Goal: Task Accomplishment & Management: Manage account settings

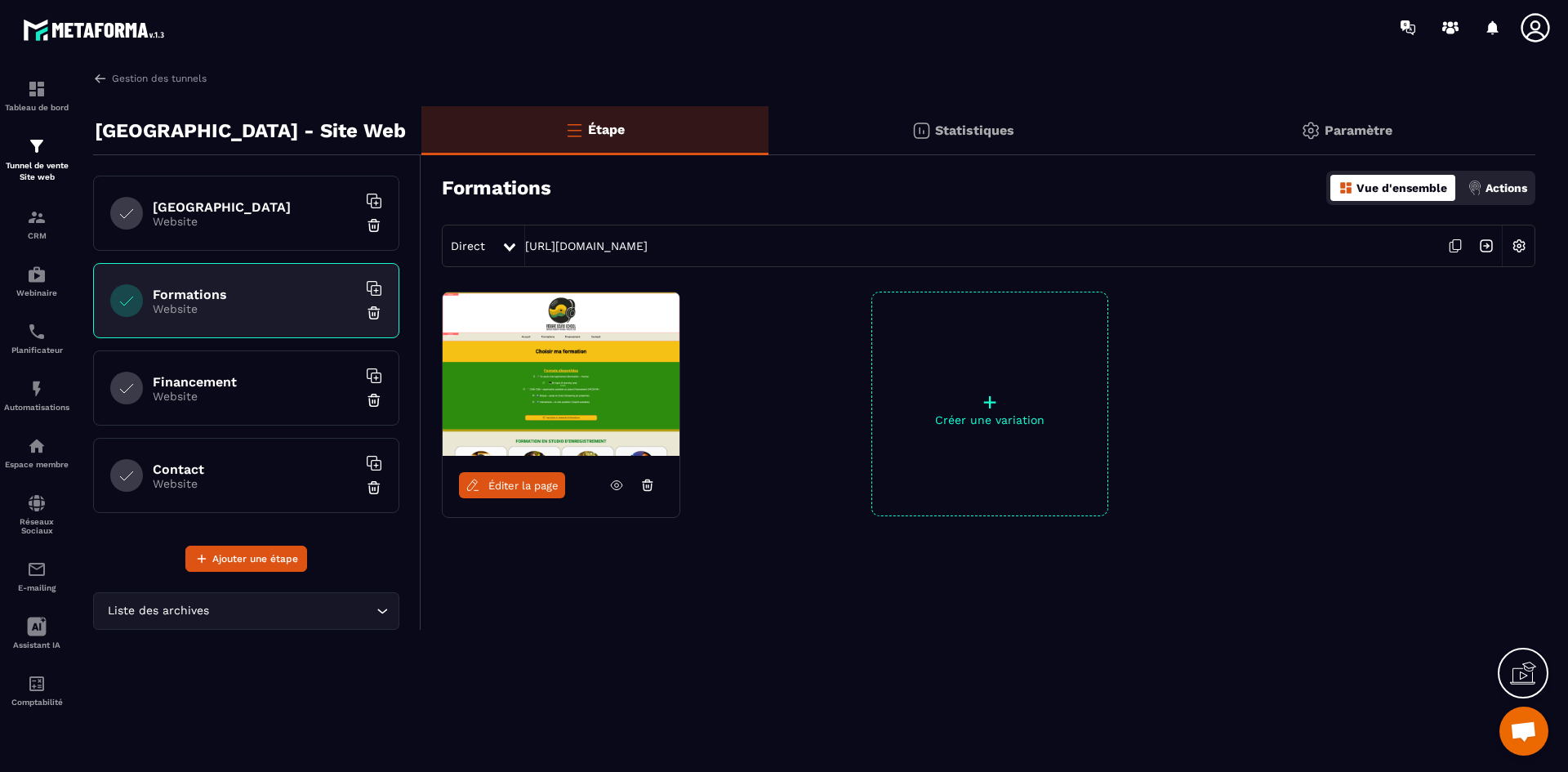
scroll to position [962, 0]
click at [27, 219] on img at bounding box center [36, 217] width 20 height 20
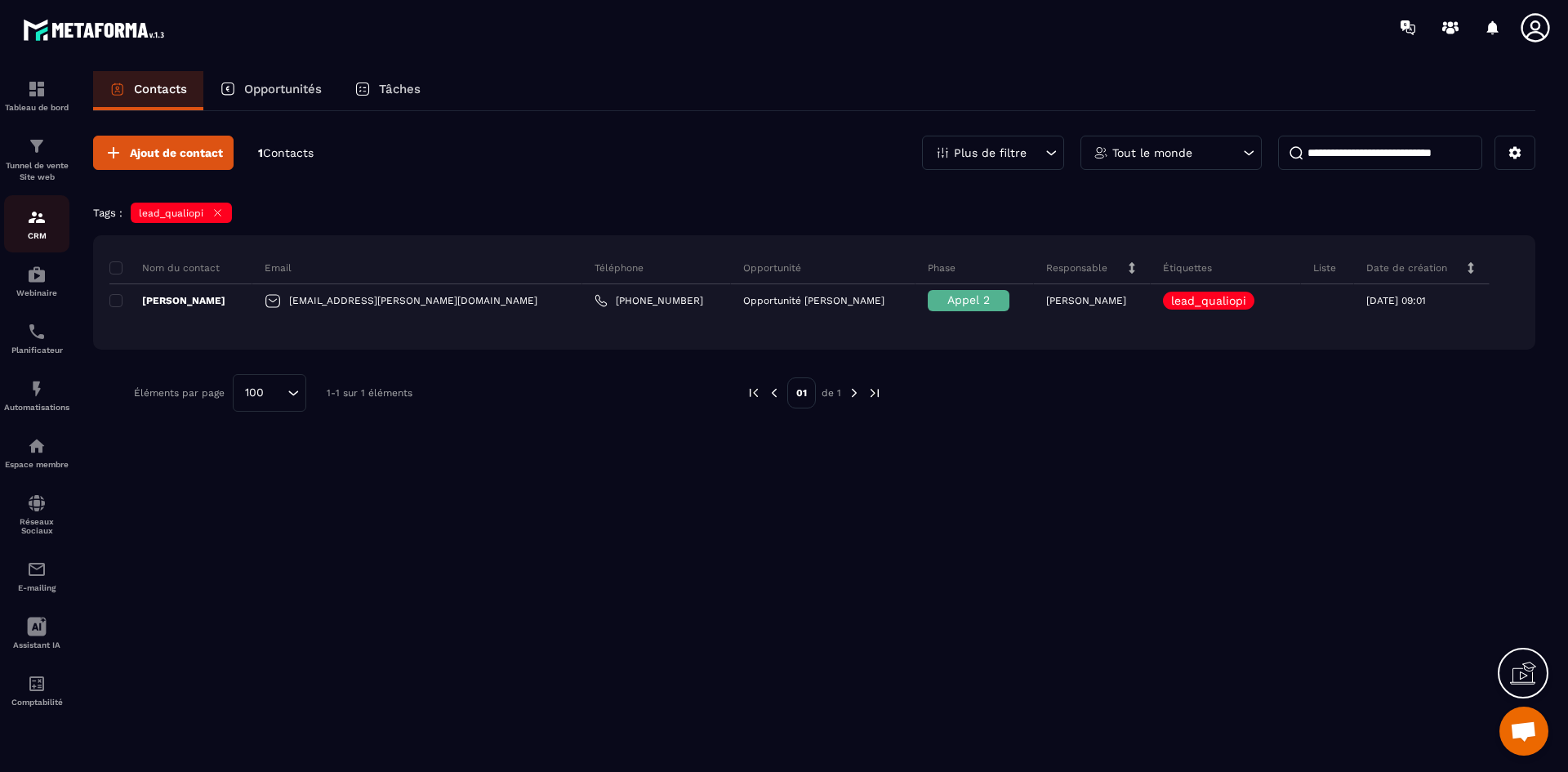
click at [27, 224] on div "CRM" at bounding box center [37, 223] width 65 height 33
click at [220, 210] on icon at bounding box center [218, 213] width 7 height 7
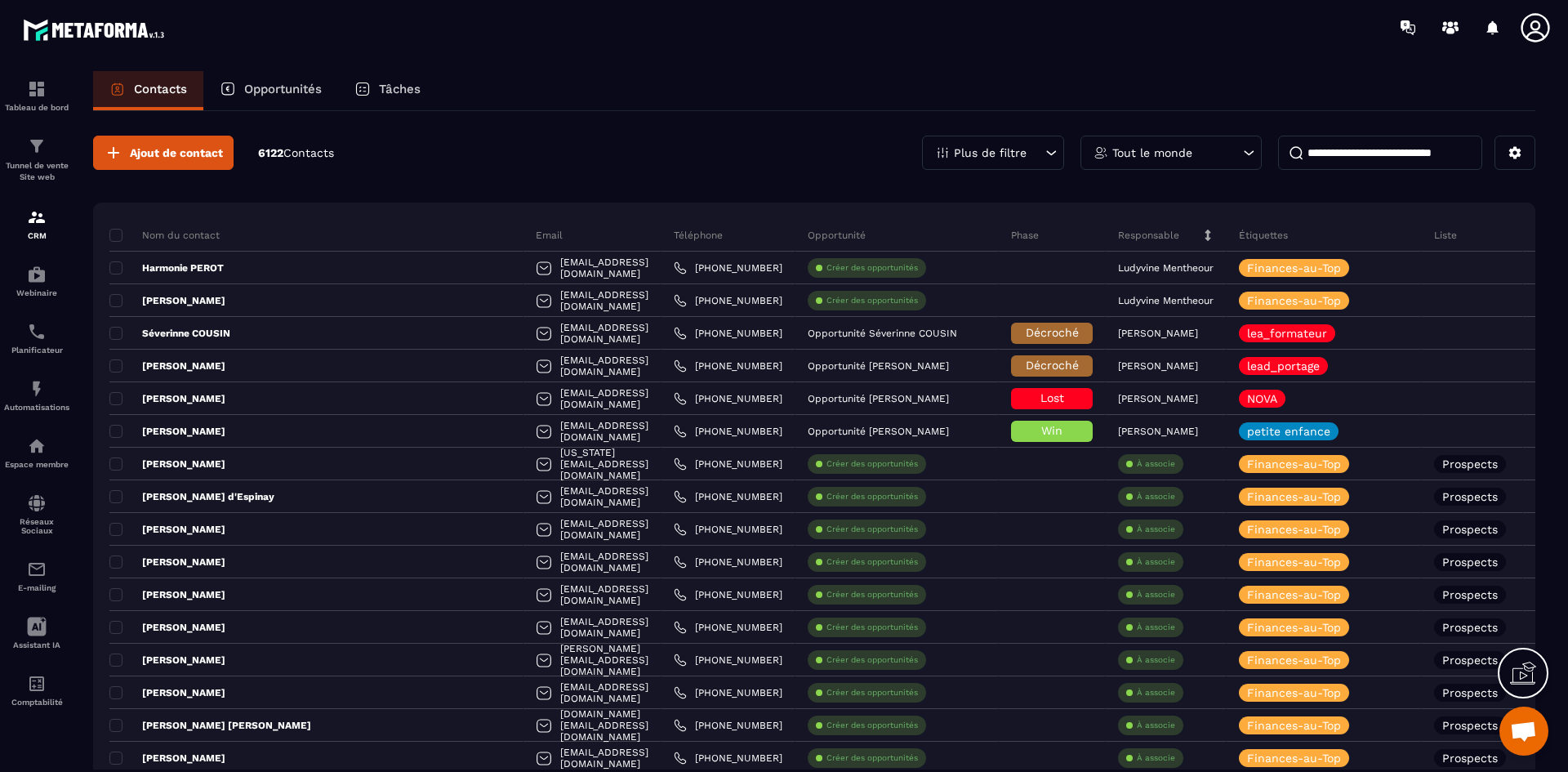
click at [1039, 150] on div "Plus de filtre" at bounding box center [993, 152] width 142 height 34
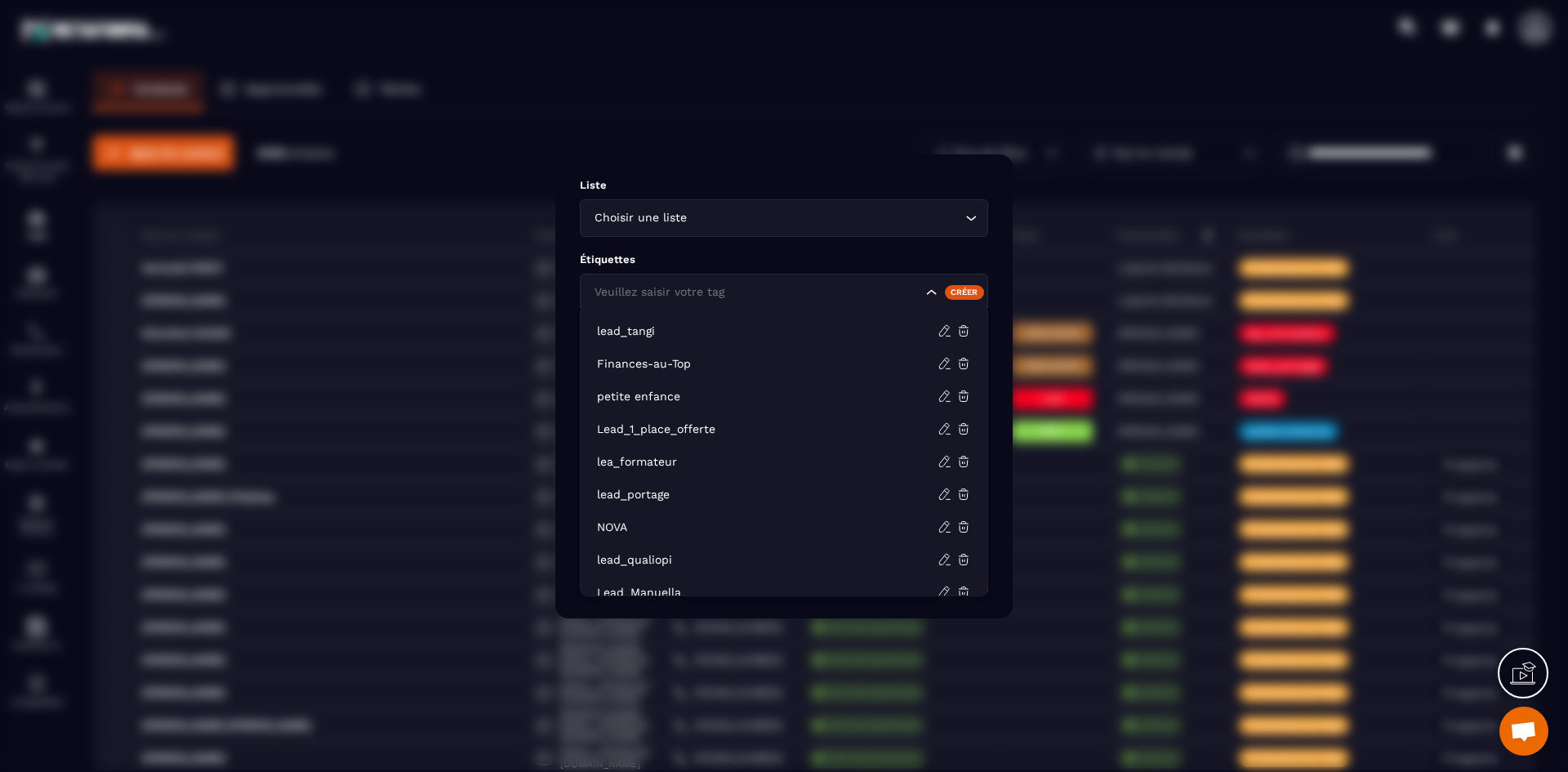
click at [927, 290] on icon "Search for option" at bounding box center [931, 292] width 16 height 16
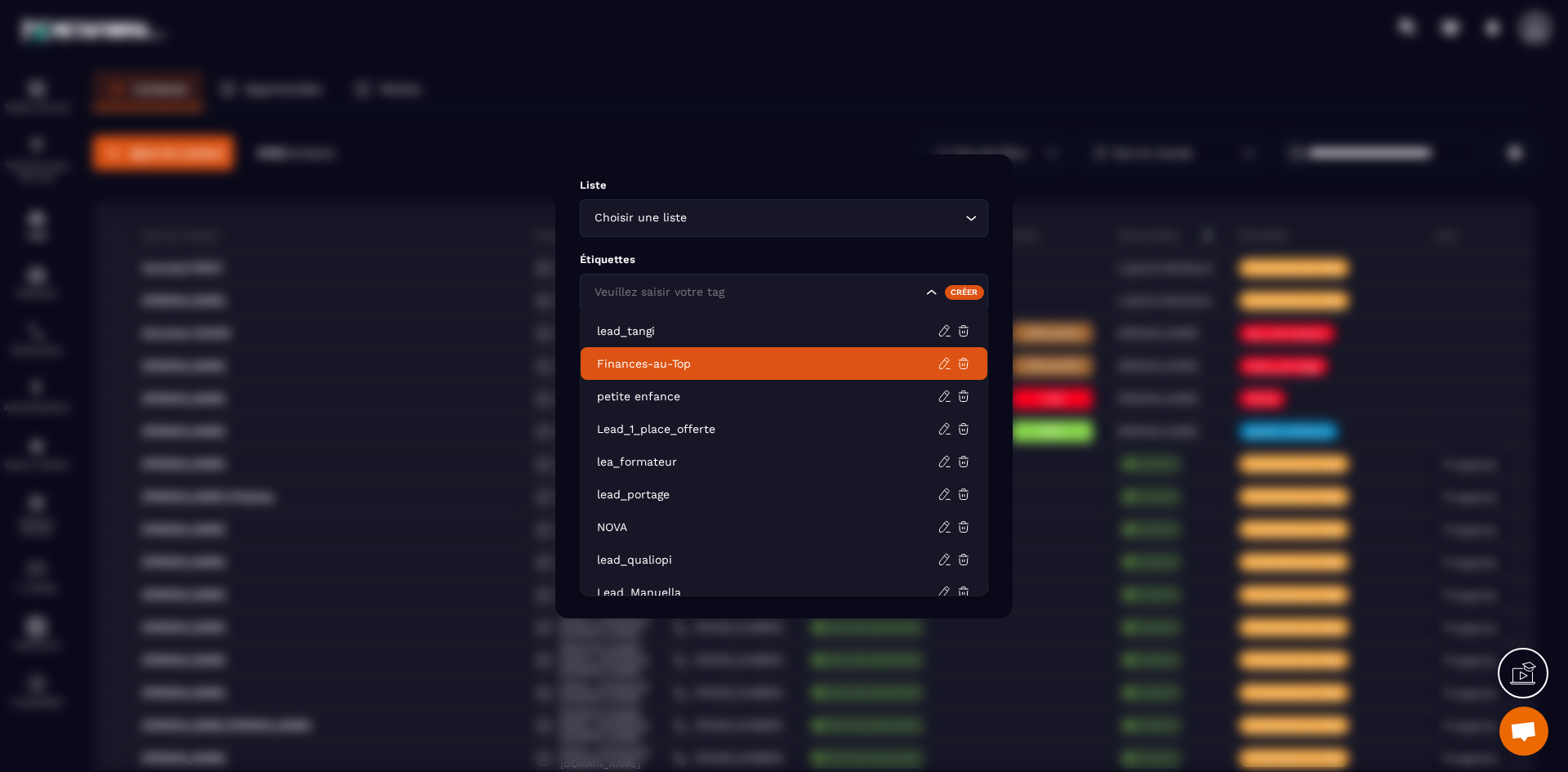
click at [747, 355] on p "Finances-au-Top" at bounding box center [768, 363] width 341 height 16
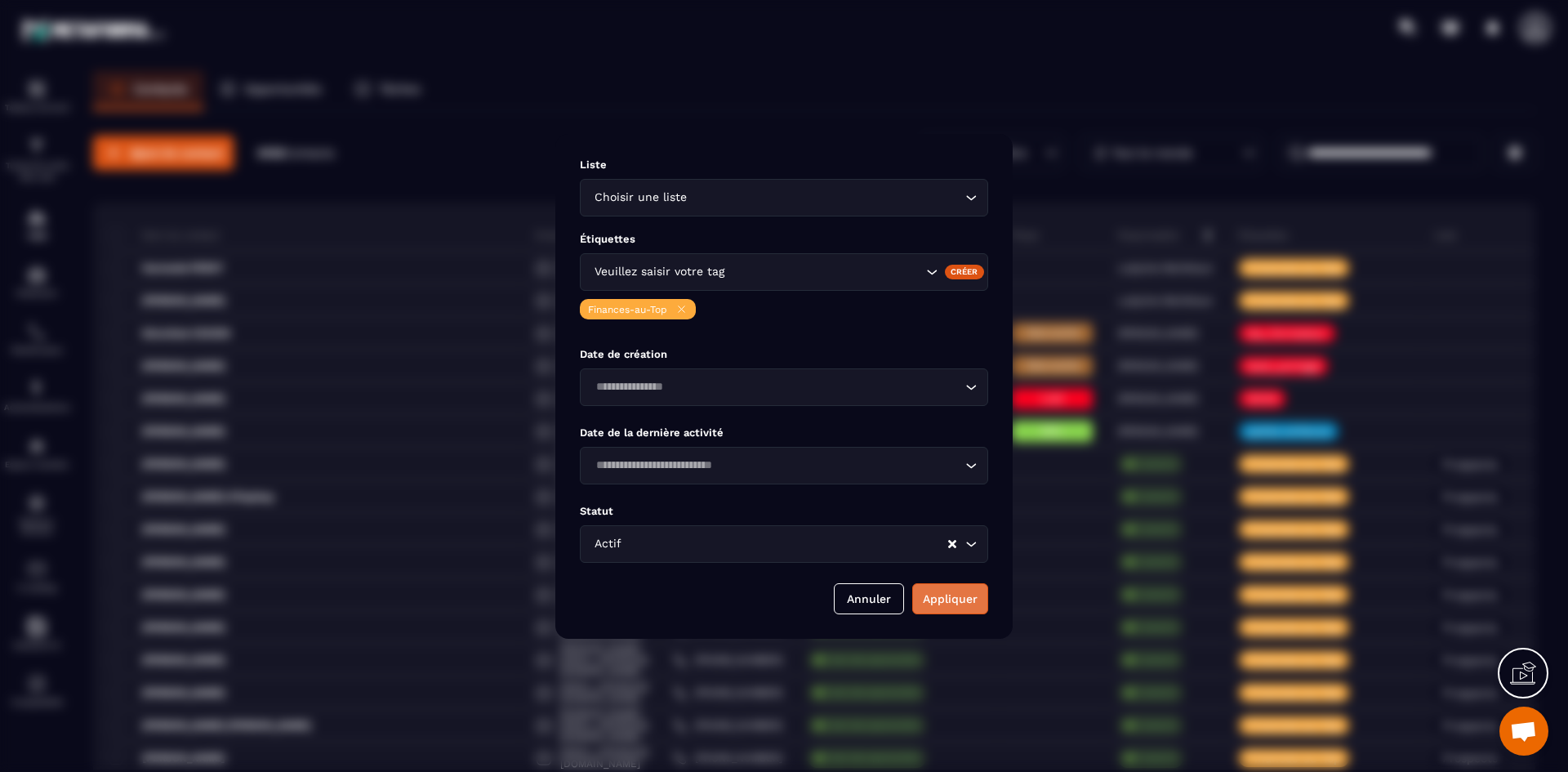
click at [934, 594] on button "Appliquer" at bounding box center [950, 598] width 76 height 31
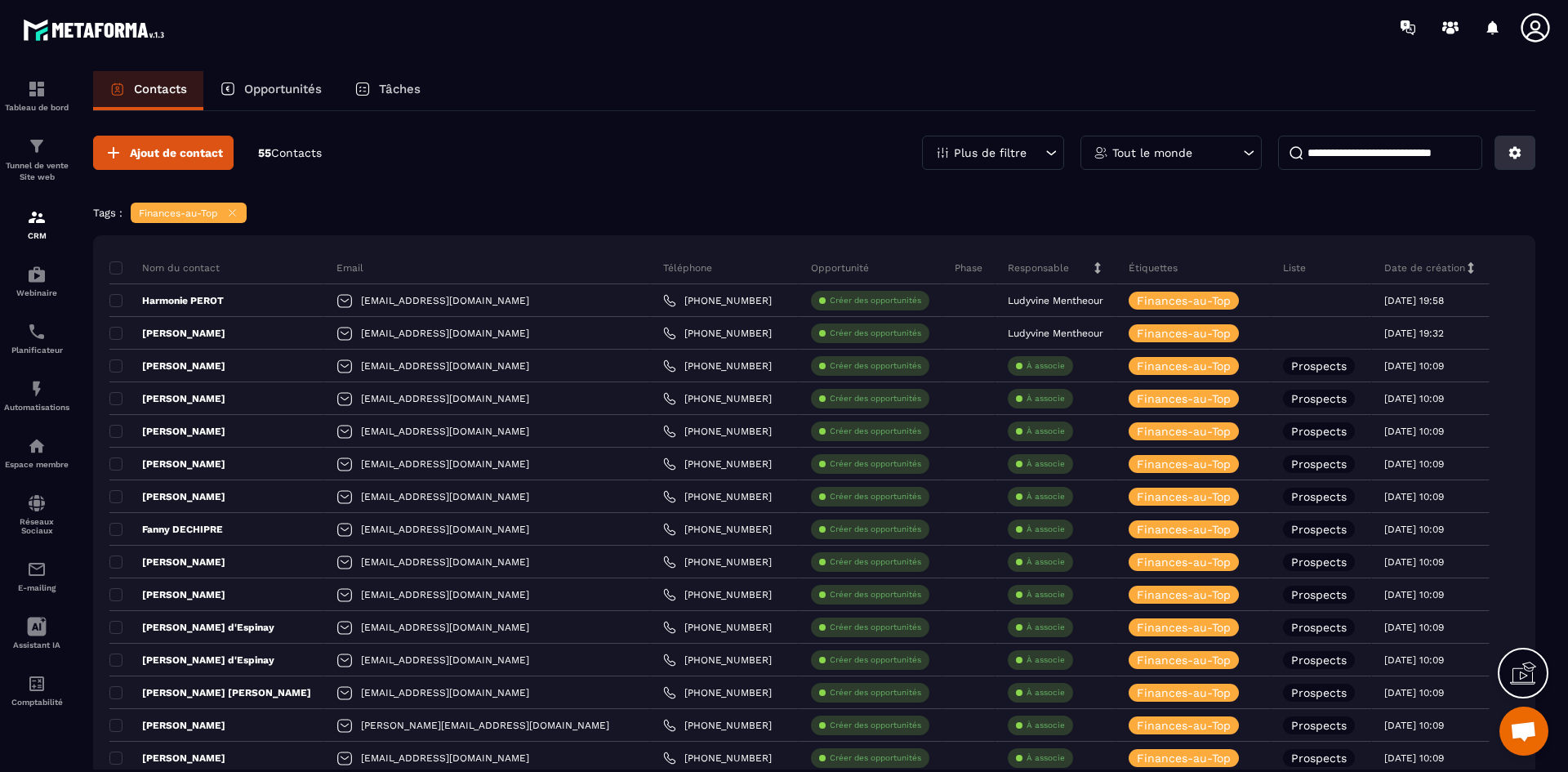
click at [1521, 157] on icon at bounding box center [1515, 152] width 15 height 15
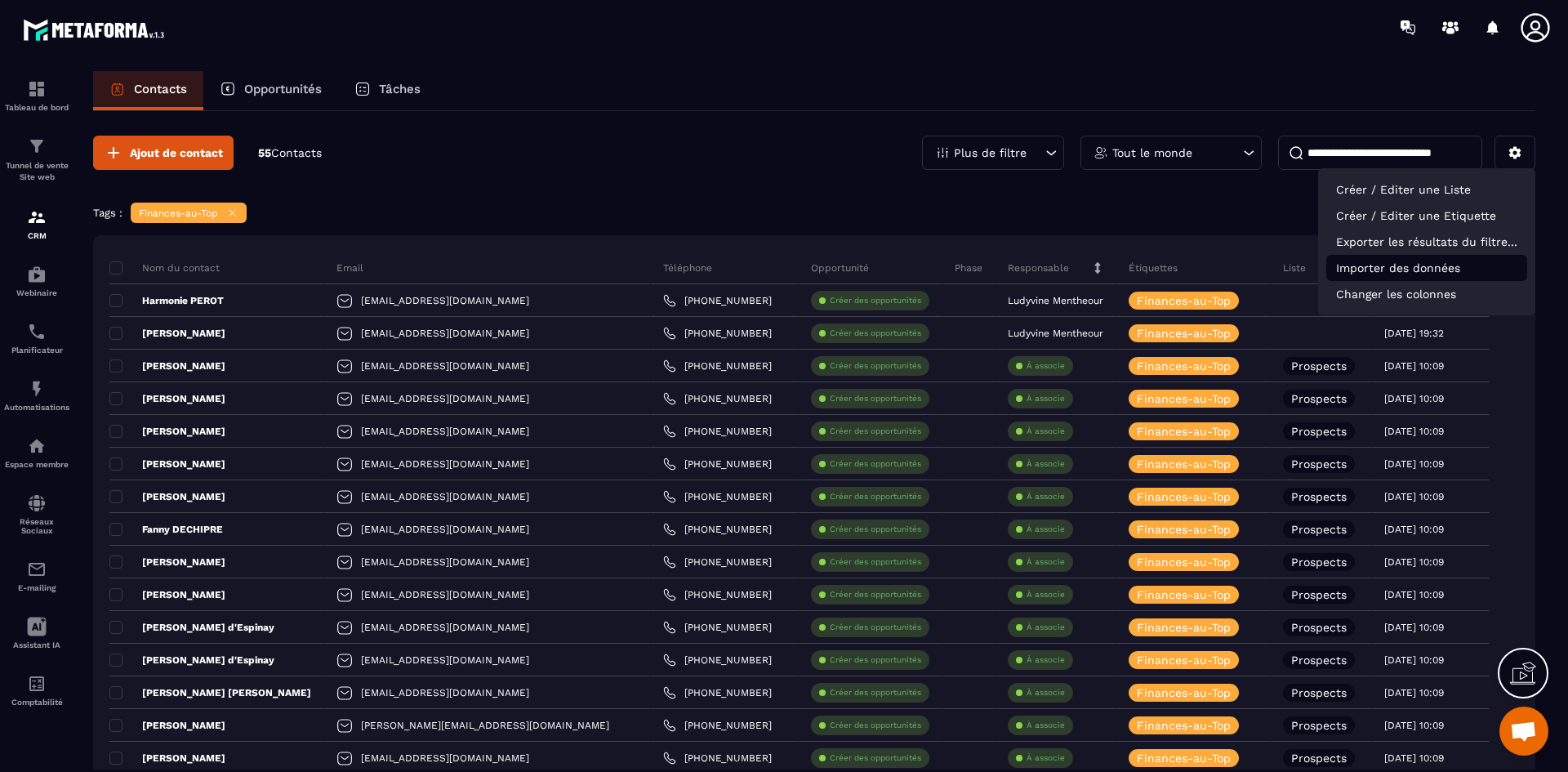
click at [1430, 269] on p "Importer des données" at bounding box center [1427, 268] width 201 height 27
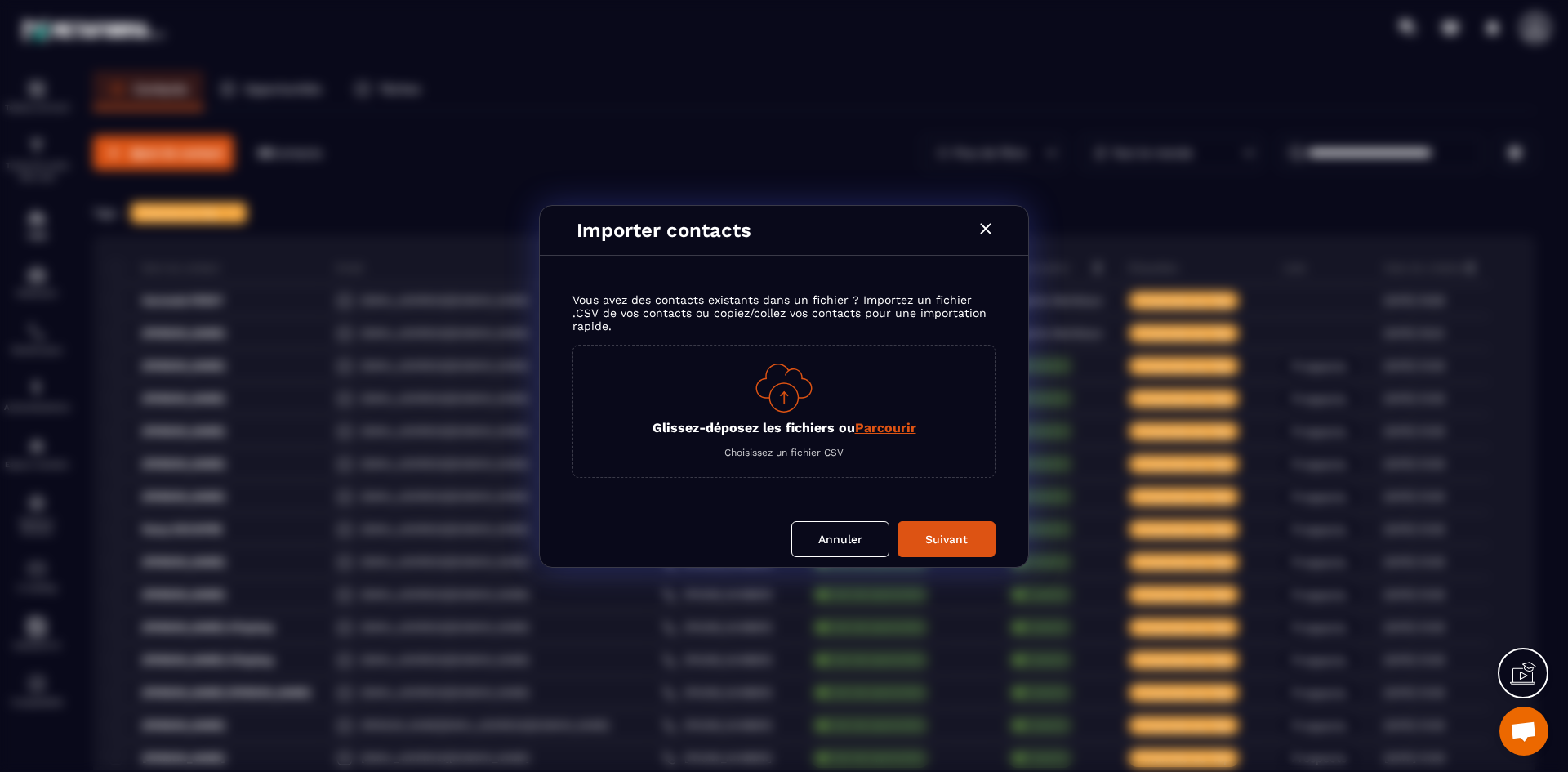
click at [842, 432] on p "Glissez-déposez les fichiers ou Parcourir" at bounding box center [784, 427] width 264 height 15
click at [0, 0] on input "Glissez-déposez les fichiers ou Parcourir" at bounding box center [0, 0] width 0 height 0
click at [848, 421] on p "Glissez-déposez les fichiers ou Parcourir" at bounding box center [784, 427] width 264 height 15
click at [0, 0] on input "Glissez-déposez les fichiers ou Parcourir" at bounding box center [0, 0] width 0 height 0
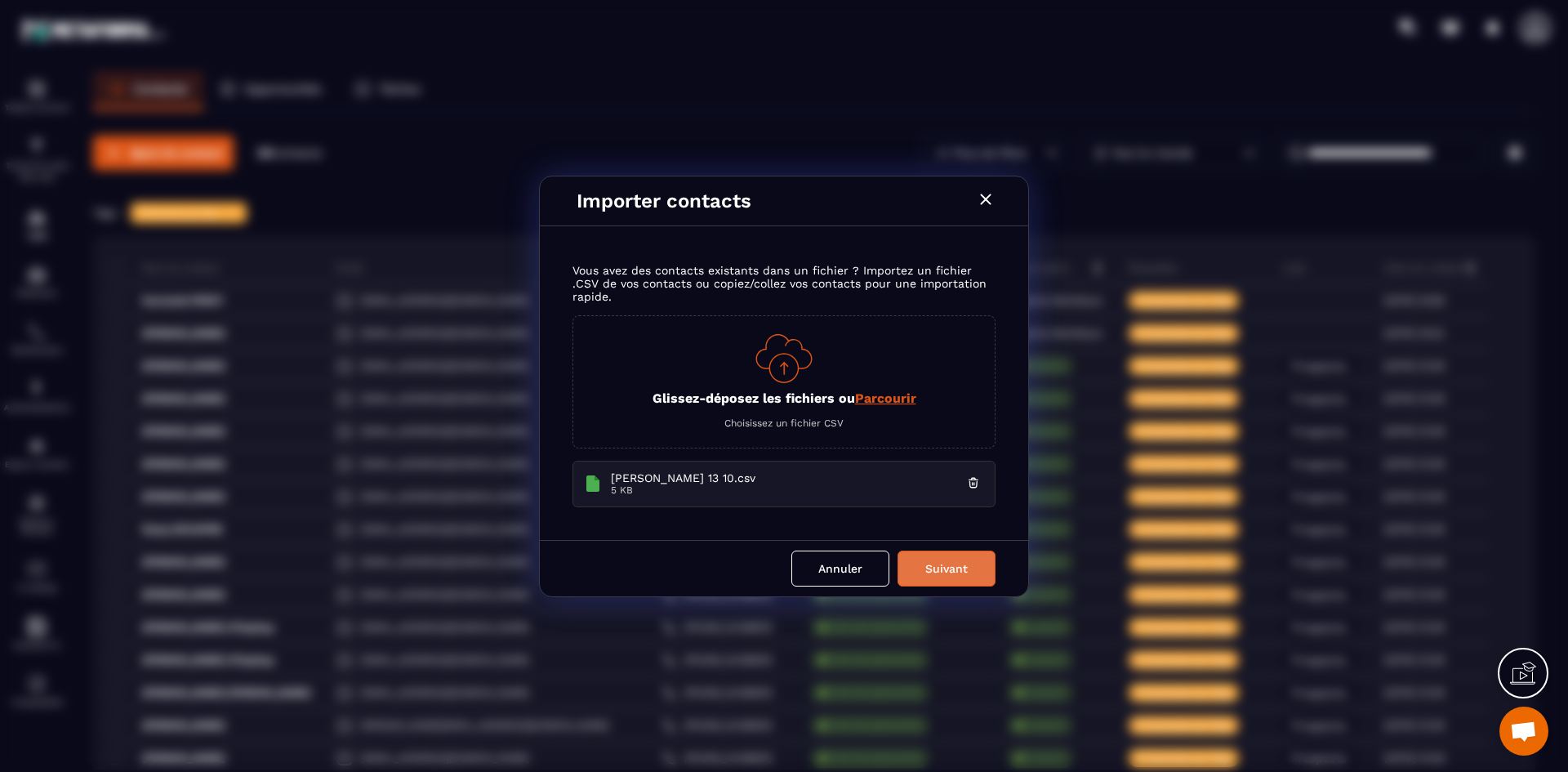
click at [962, 571] on button "Suivant" at bounding box center [947, 568] width 98 height 36
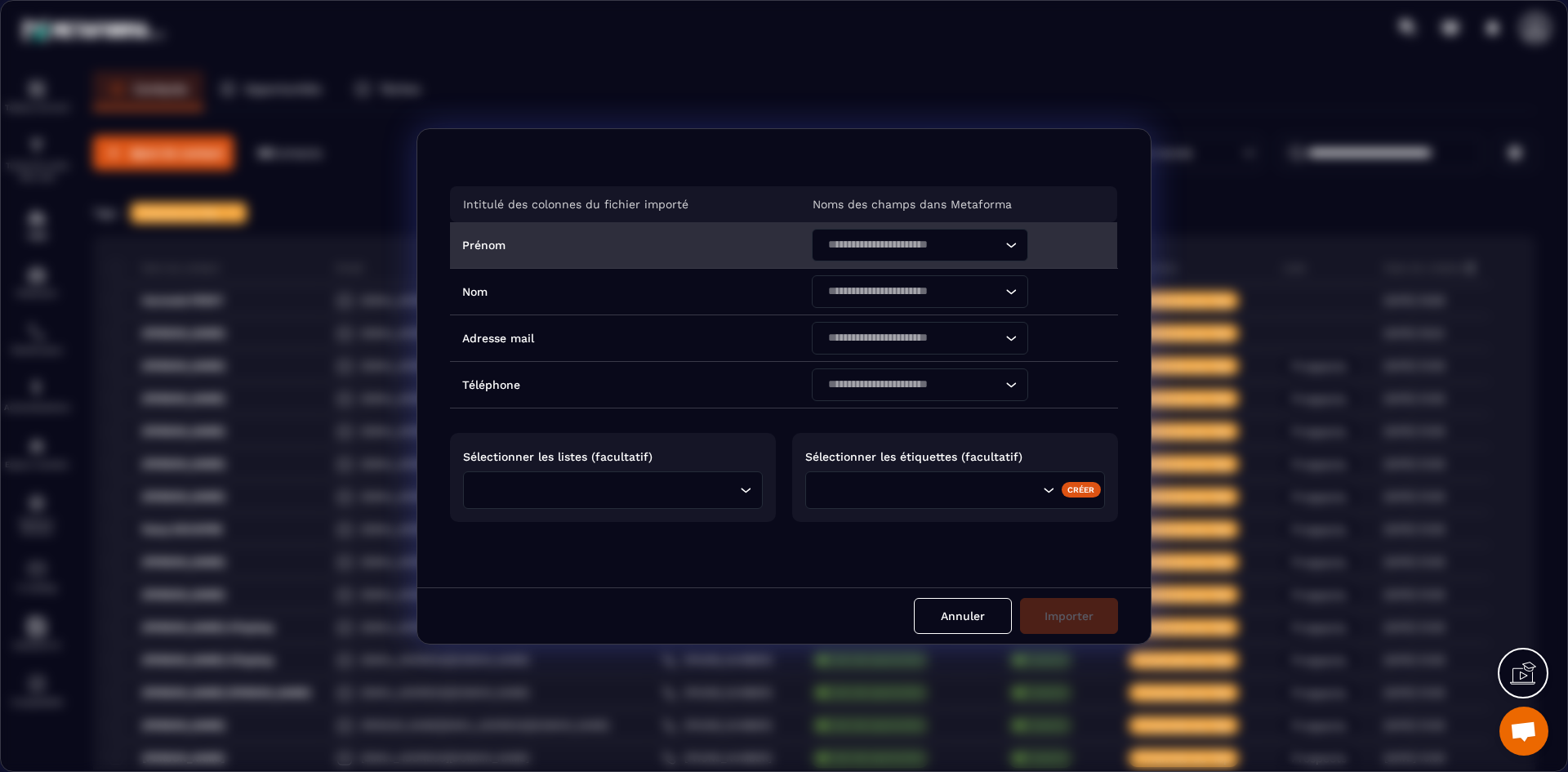
click at [1012, 247] on icon "Search for option" at bounding box center [1011, 245] width 16 height 16
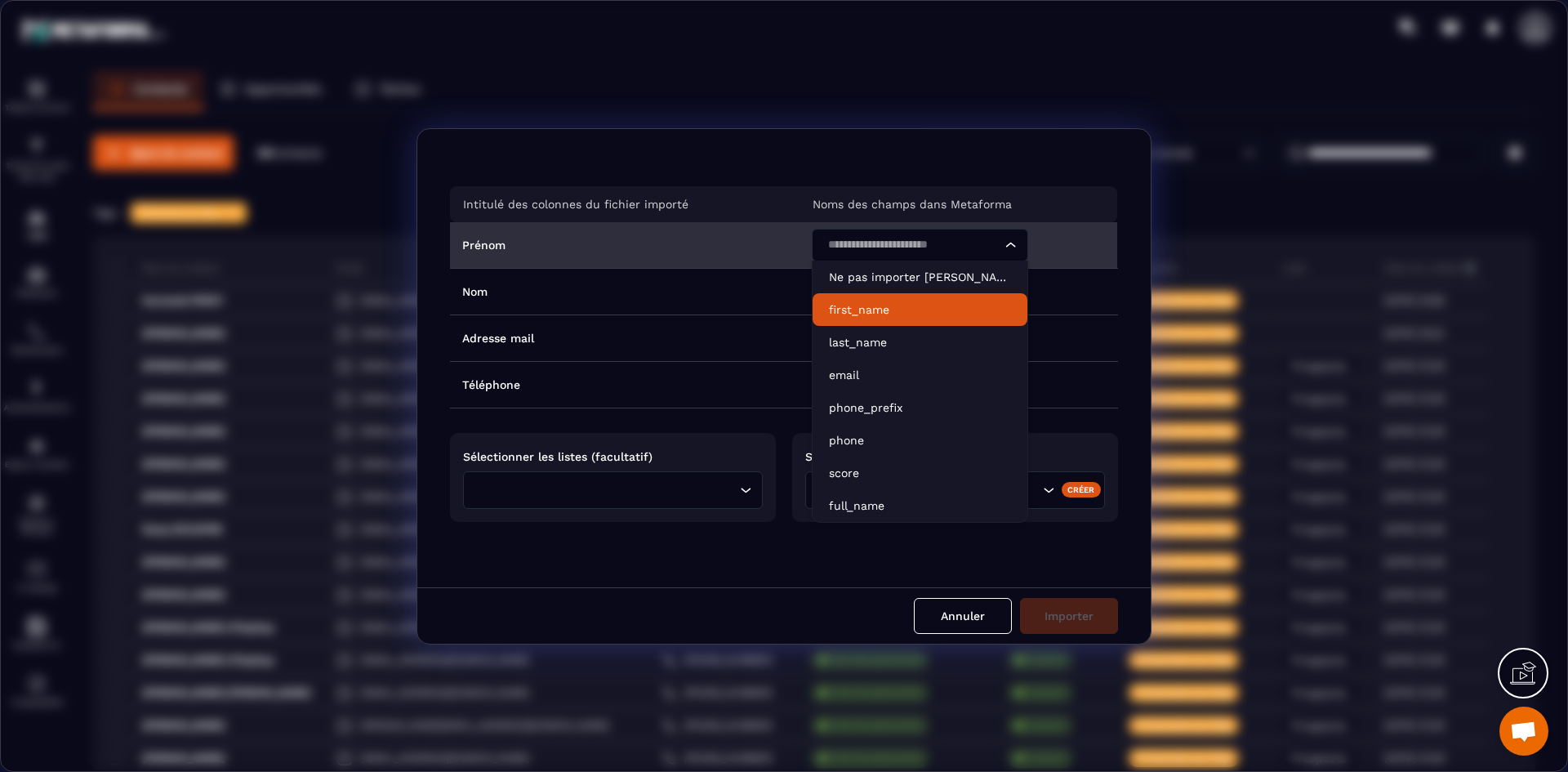
click at [959, 305] on p "first_name" at bounding box center [920, 309] width 182 height 16
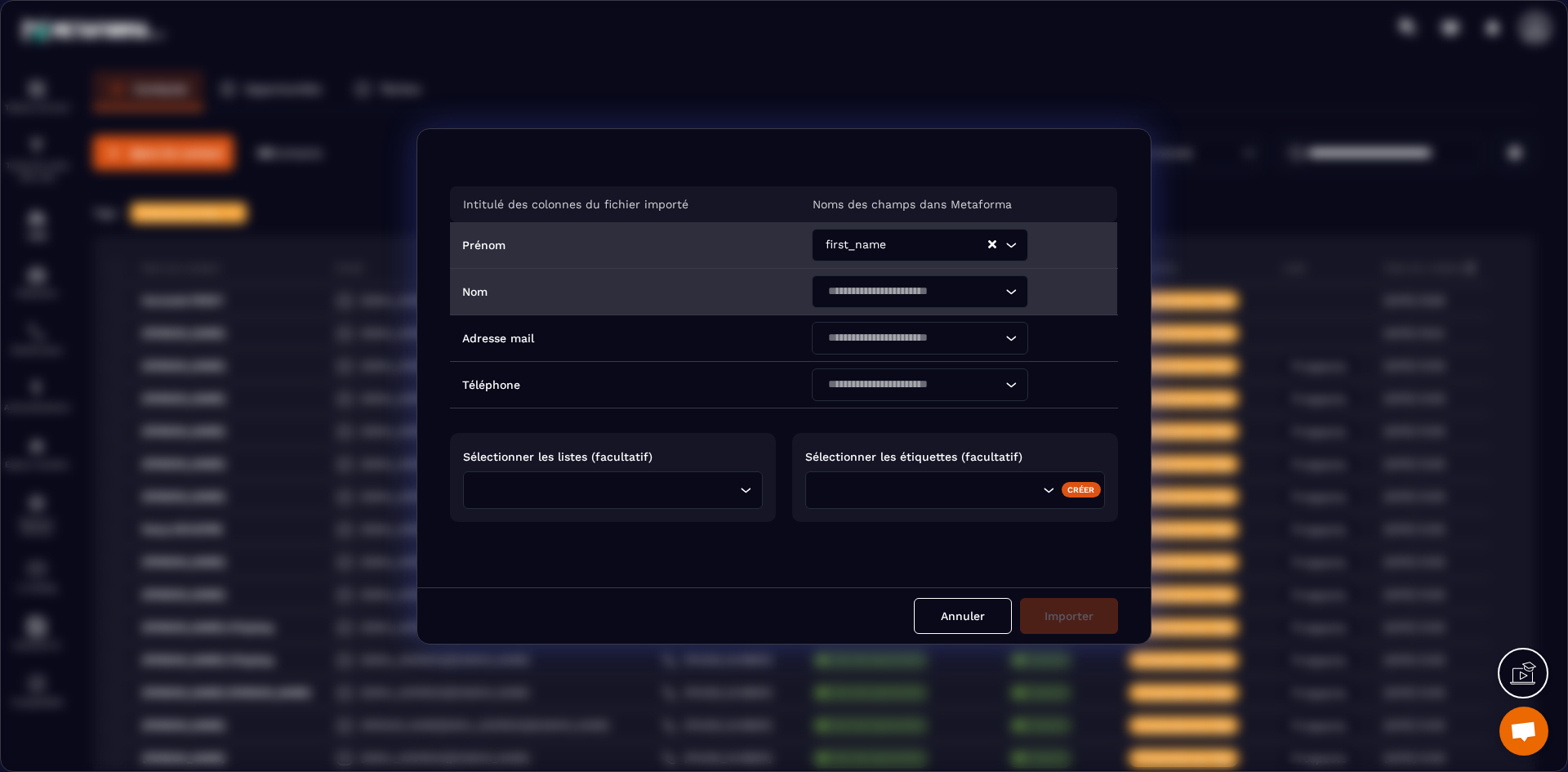
click at [1013, 292] on icon "Search for option" at bounding box center [1011, 291] width 16 height 16
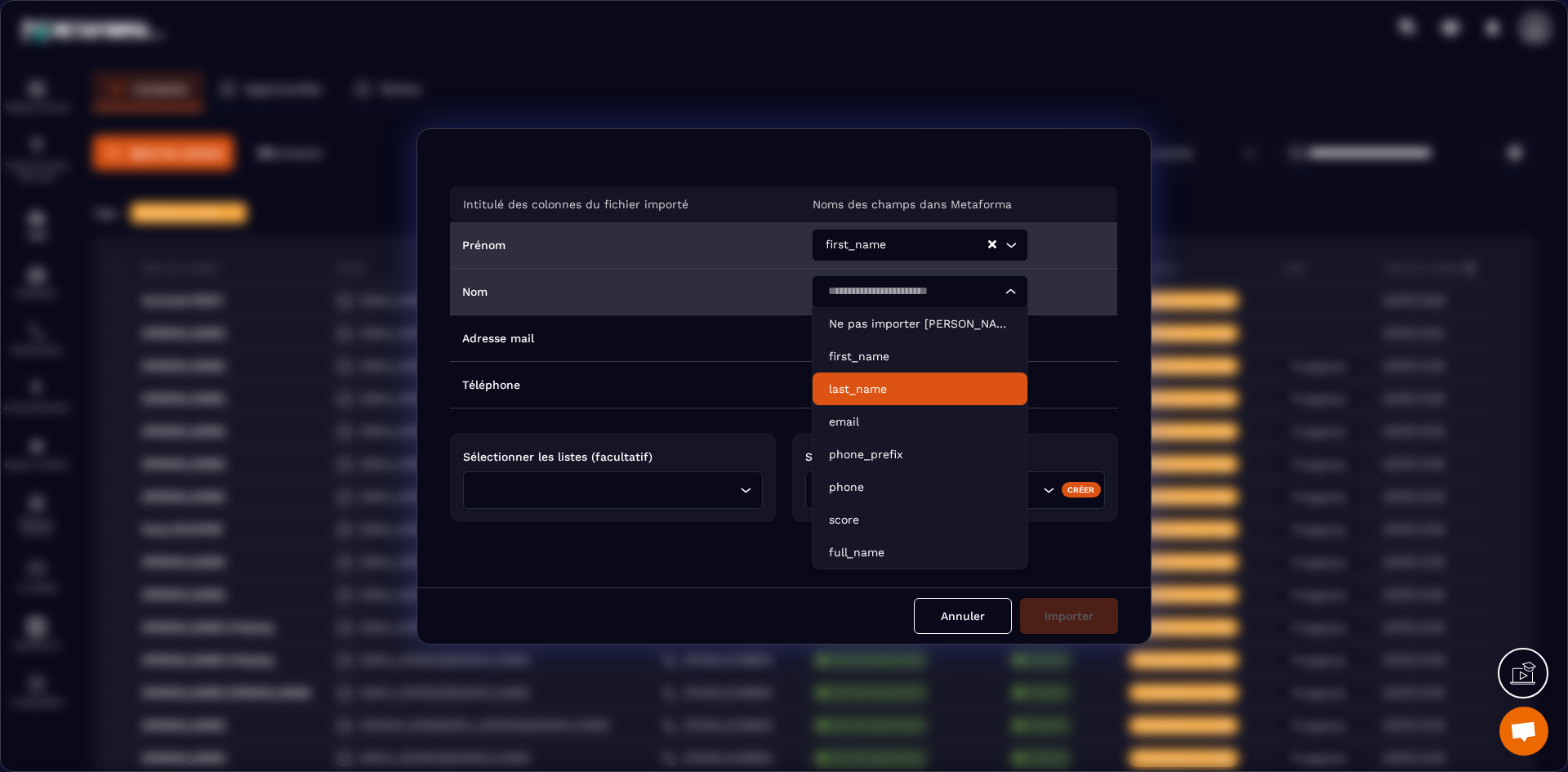
click at [925, 383] on p "last_name" at bounding box center [920, 389] width 182 height 16
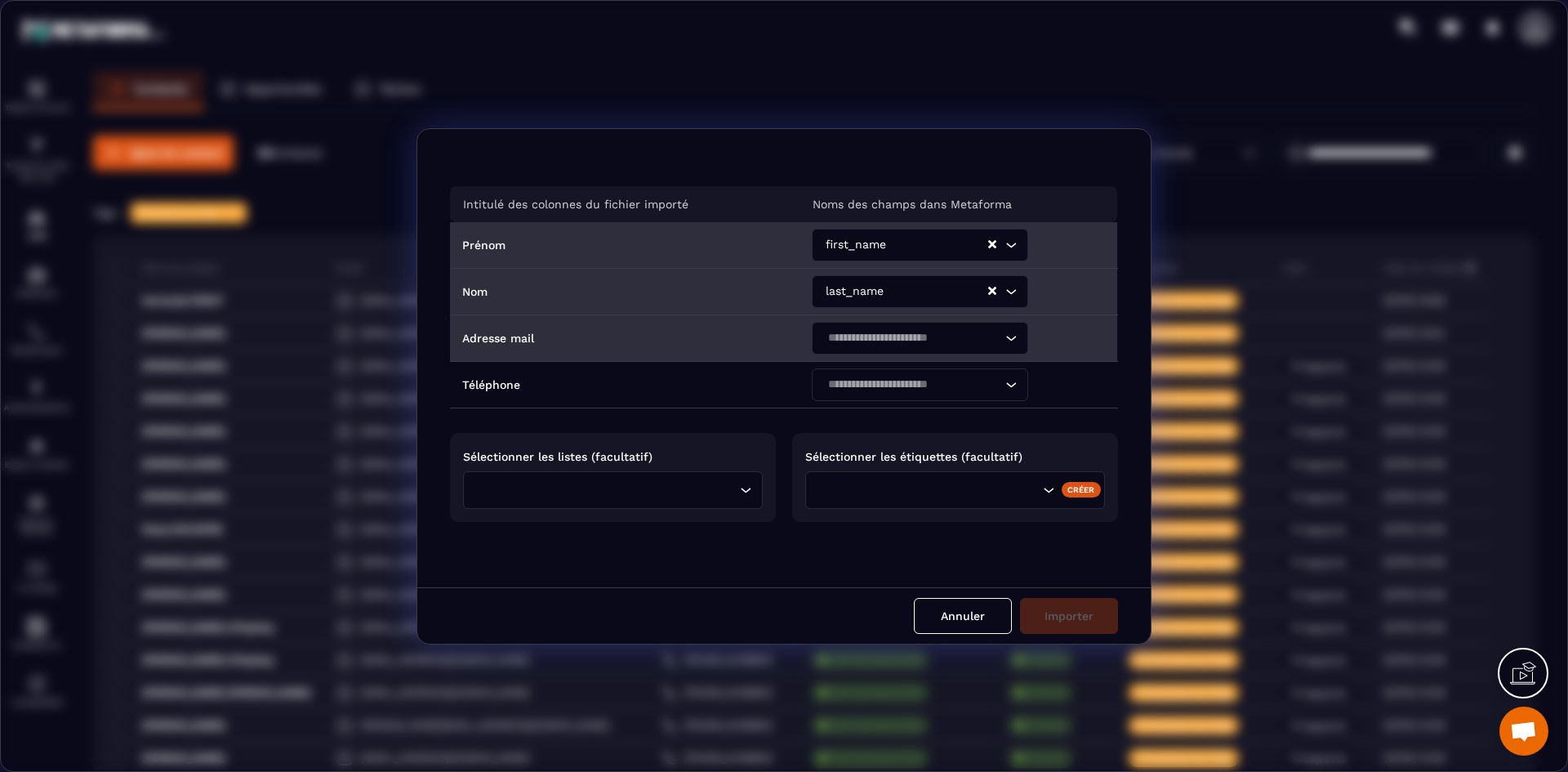
click at [1019, 338] on div "Loading..." at bounding box center [920, 338] width 217 height 33
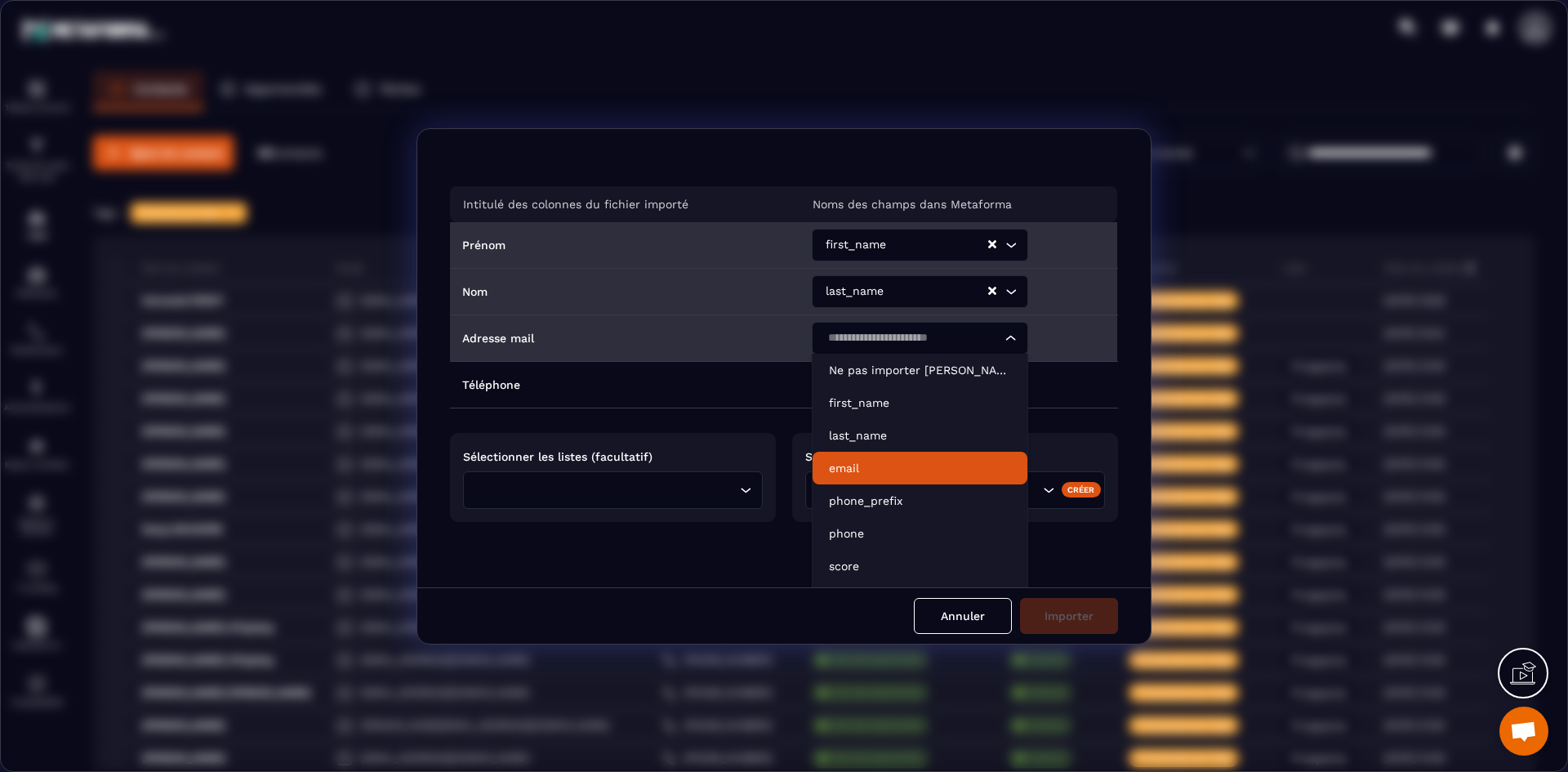
click at [907, 470] on p "email" at bounding box center [920, 467] width 182 height 16
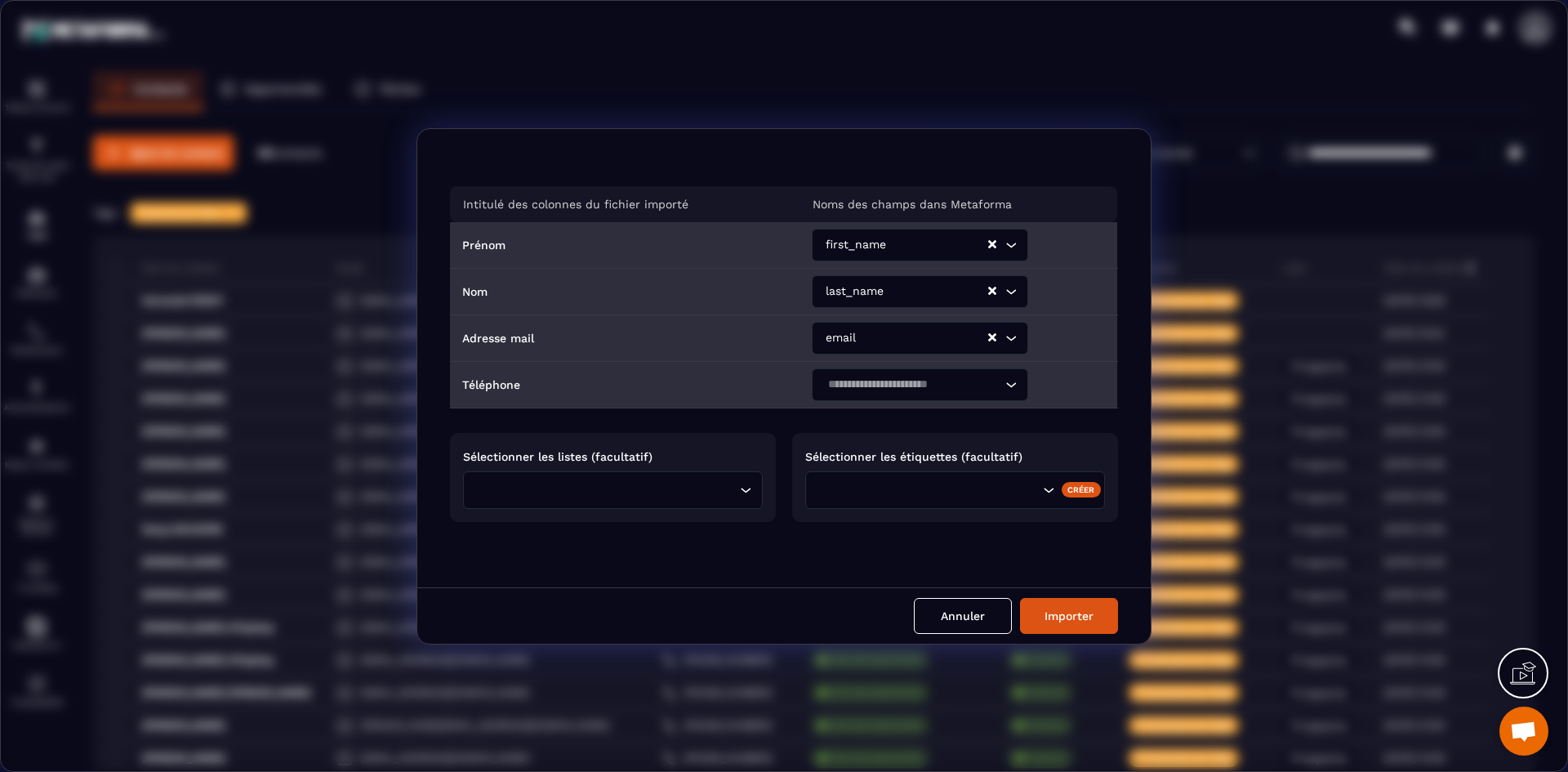
click at [1012, 385] on icon "Search for option" at bounding box center [1011, 384] width 16 height 16
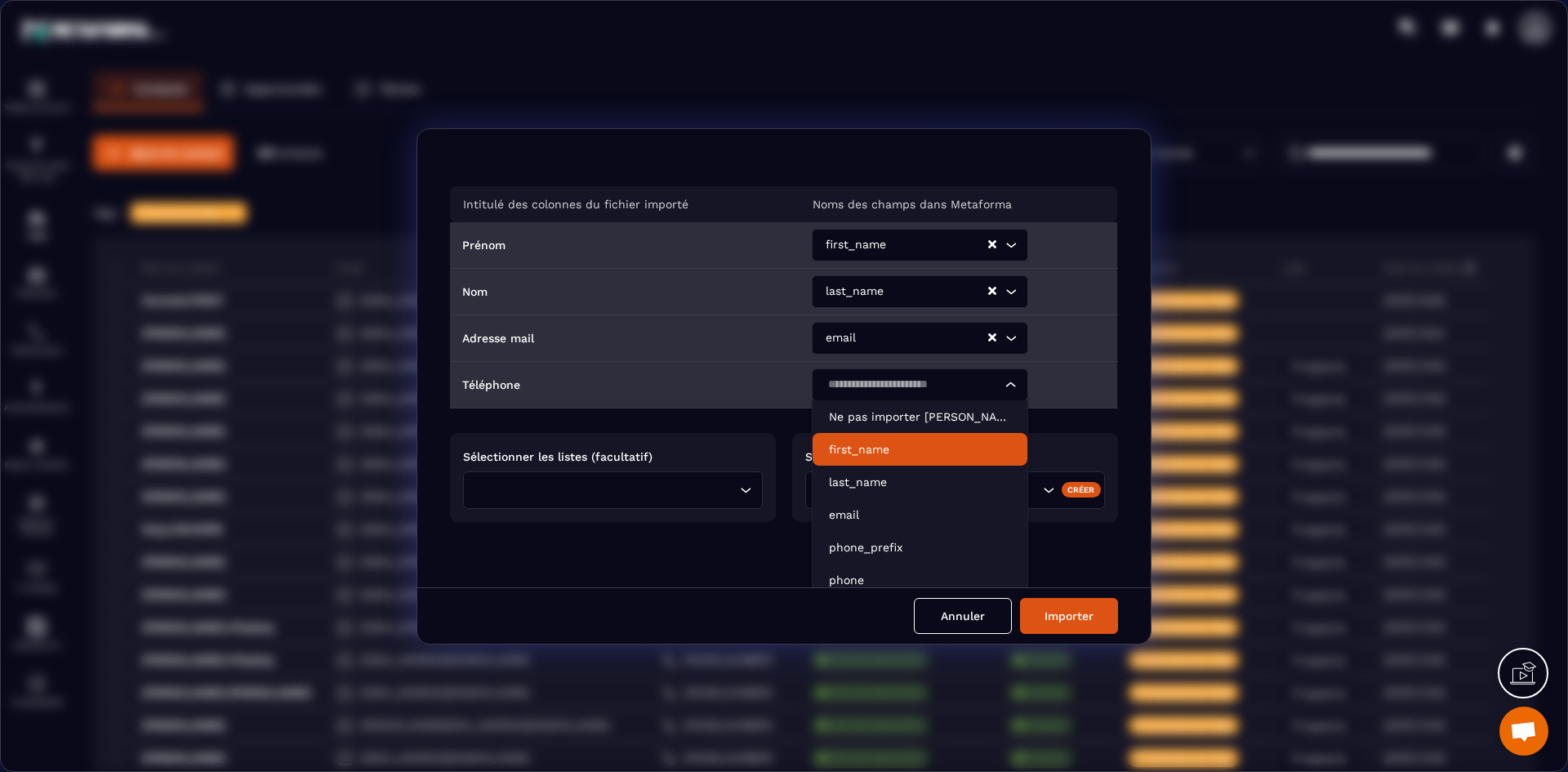
scroll to position [75, 0]
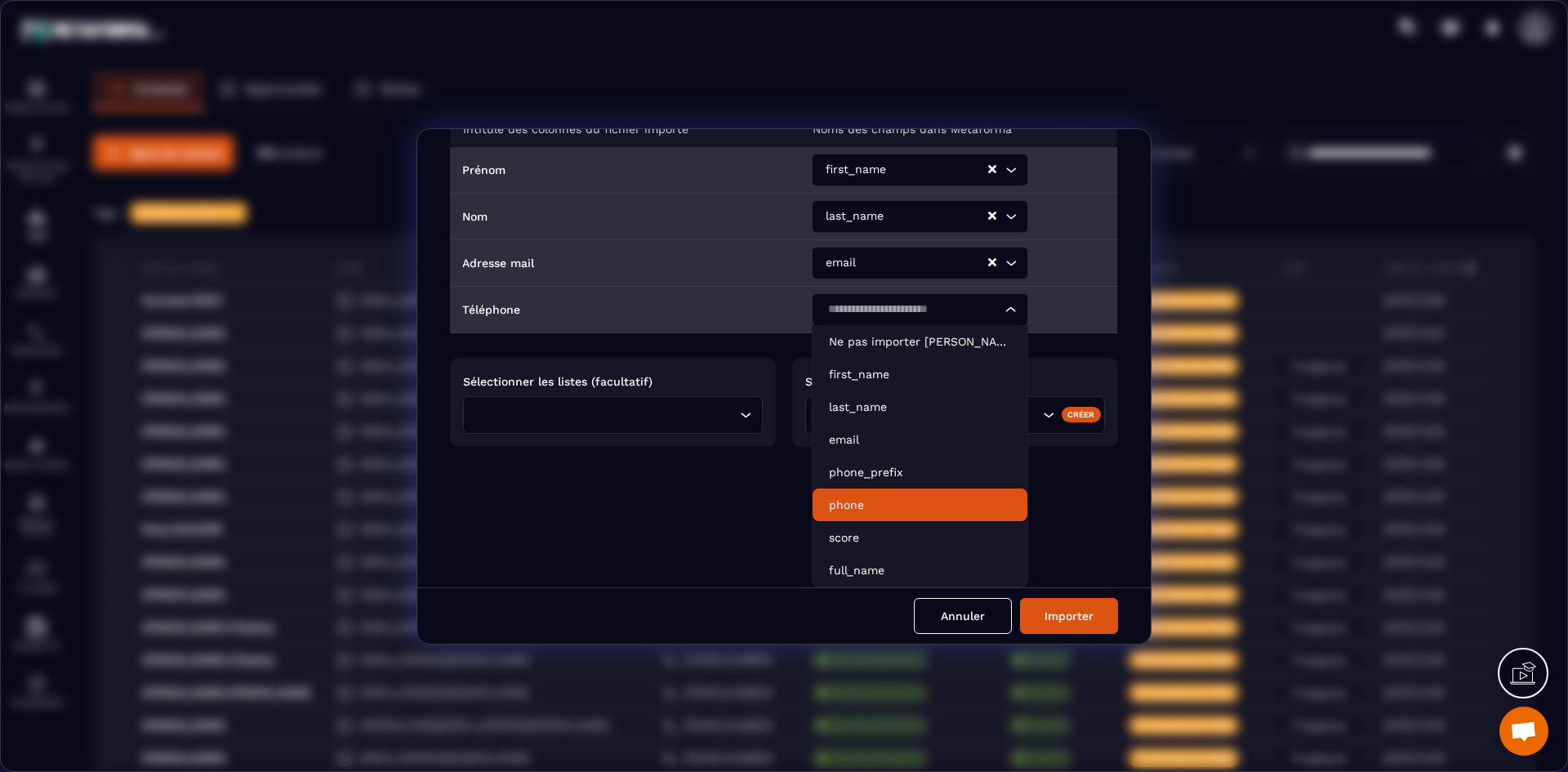
click at [877, 496] on p "phone" at bounding box center [920, 504] width 182 height 16
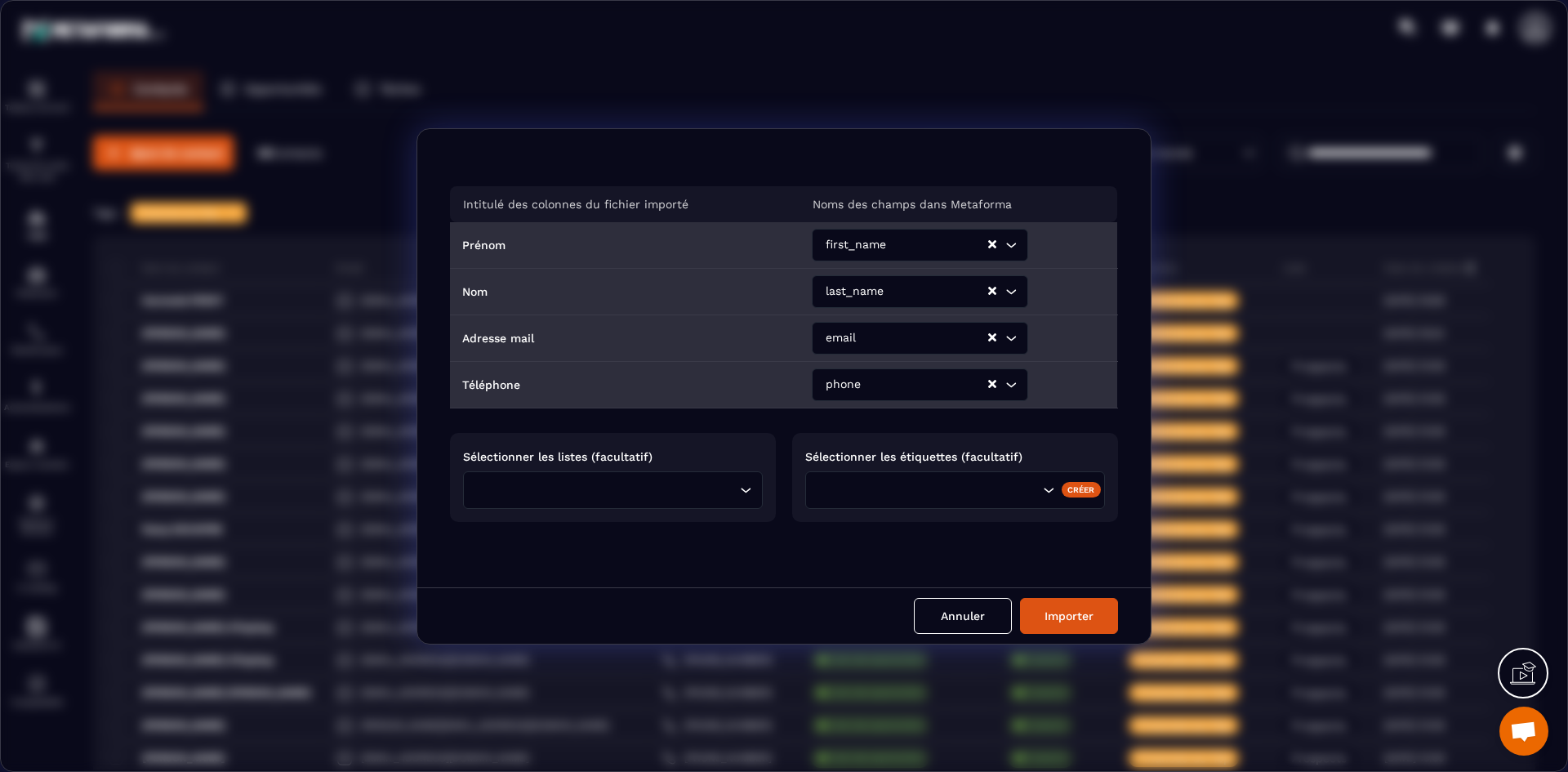
scroll to position [0, 0]
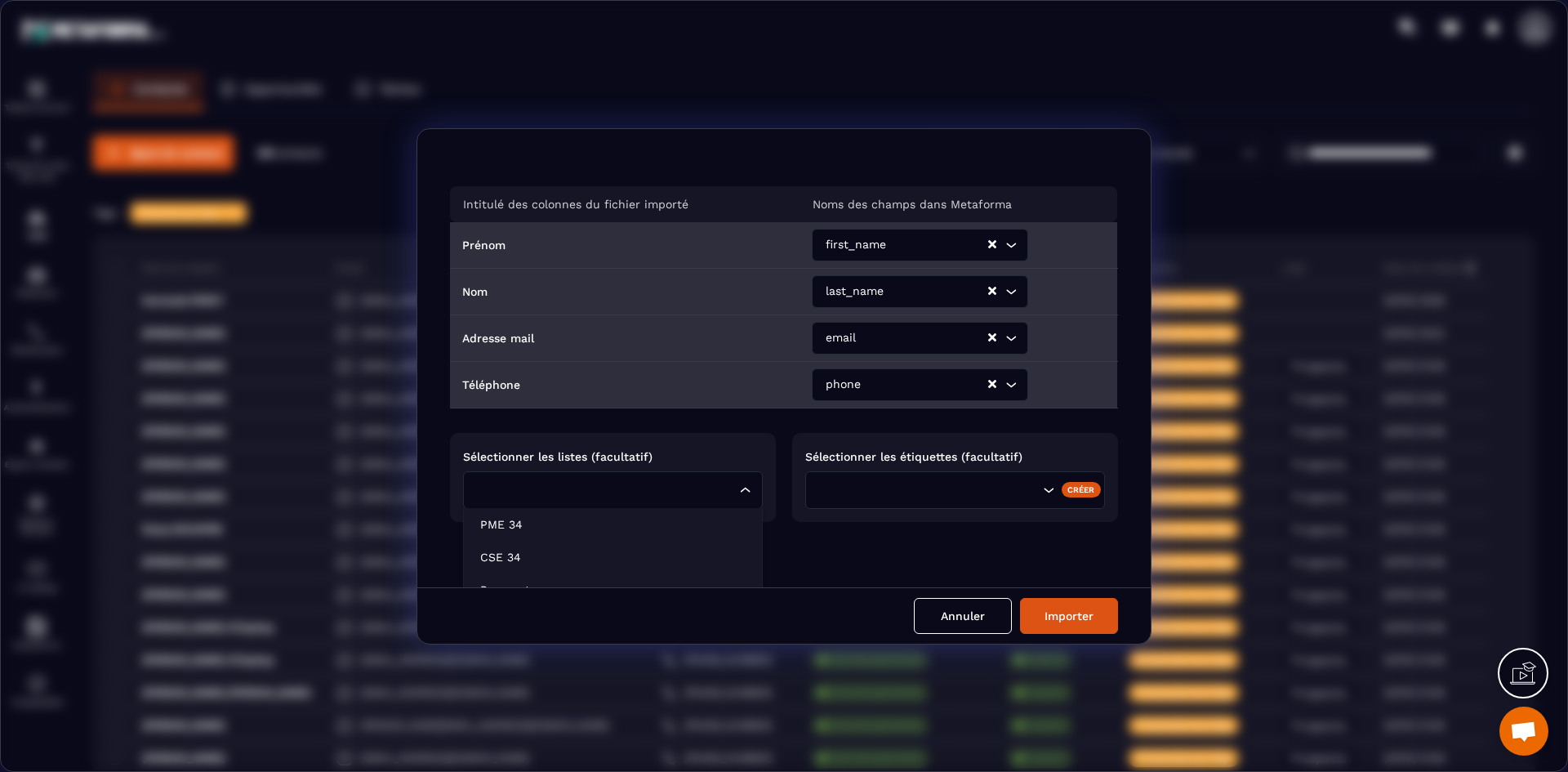
click at [751, 491] on div "Loading..." at bounding box center [613, 490] width 300 height 38
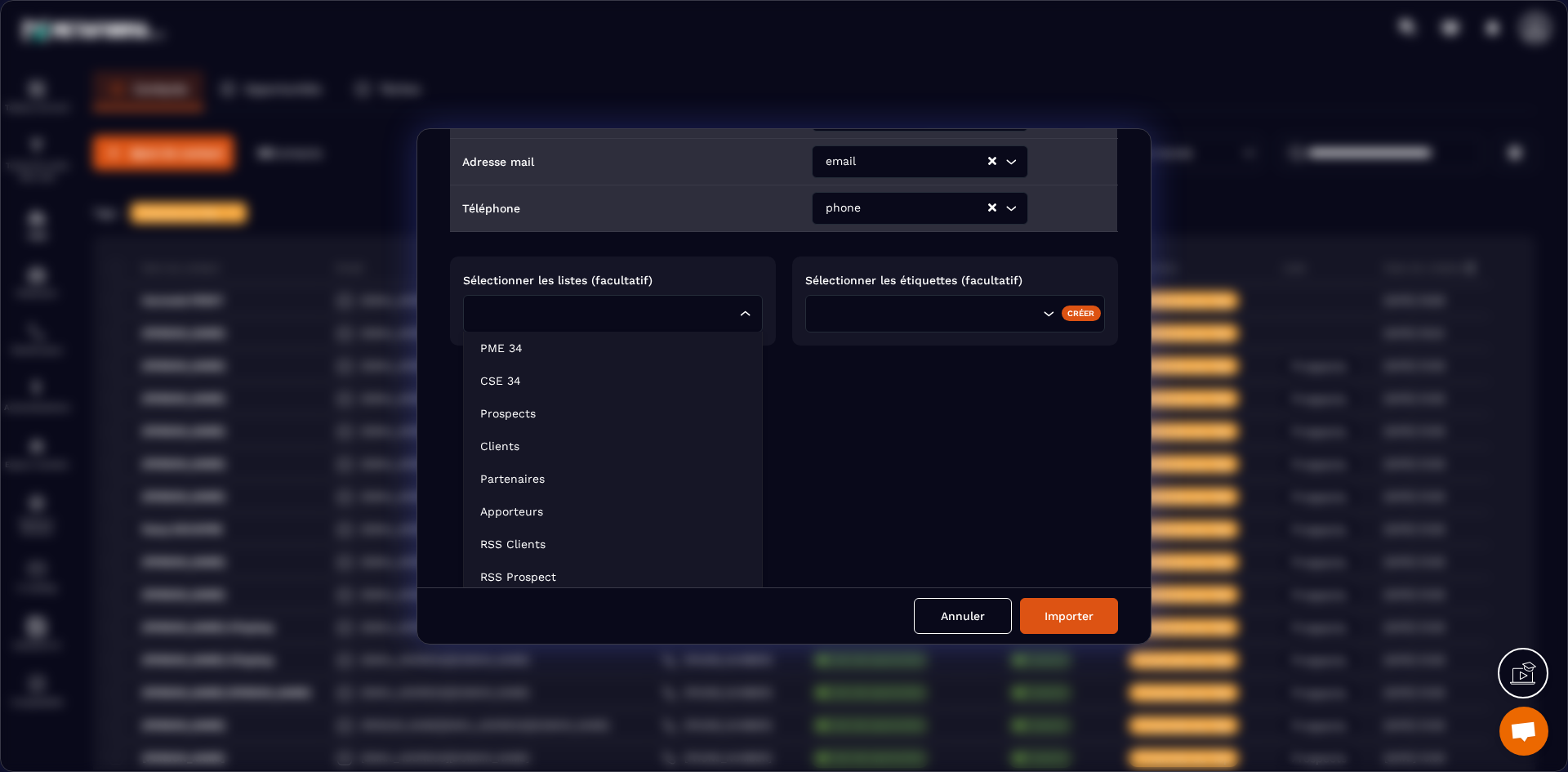
scroll to position [183, 0]
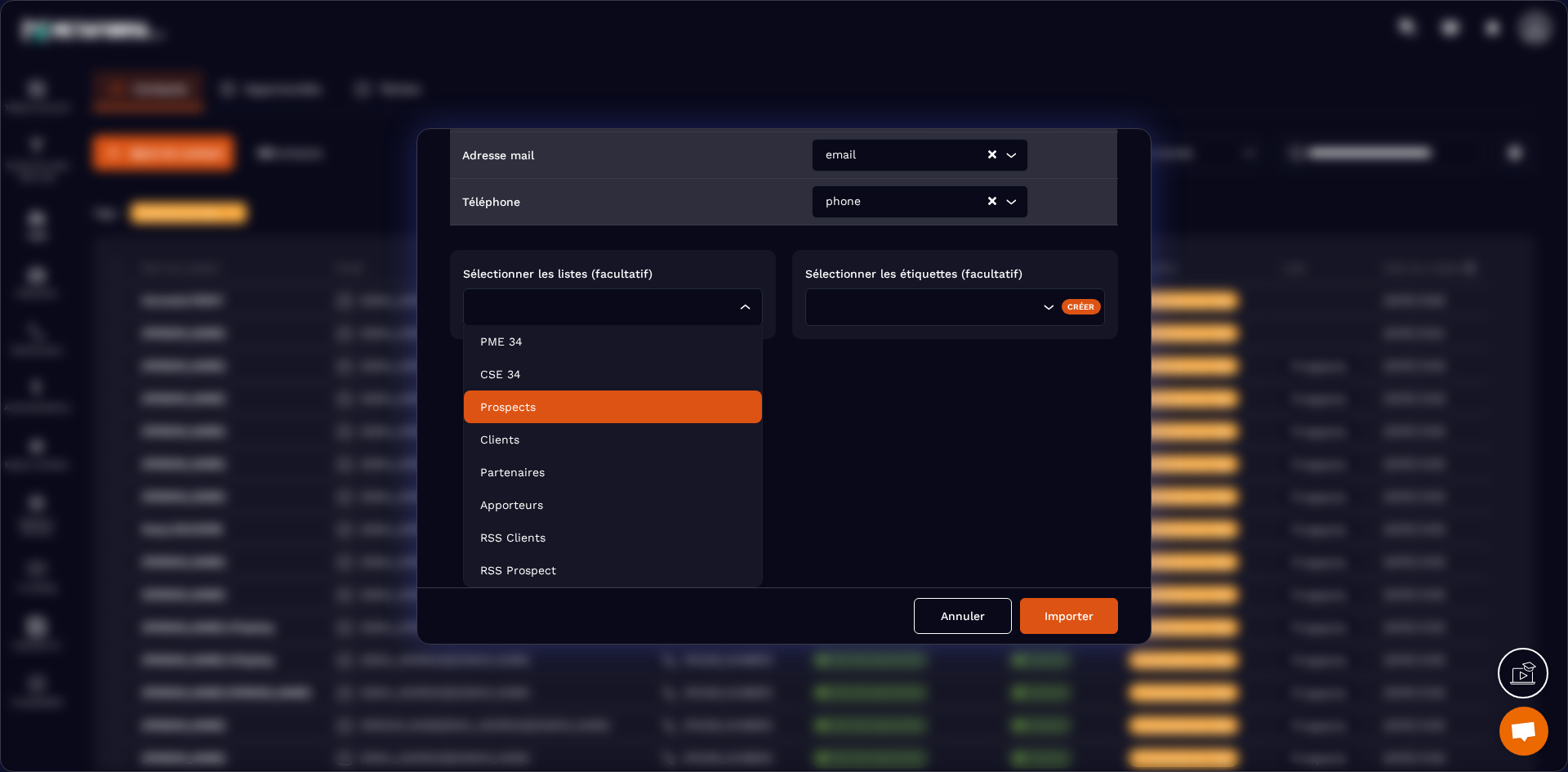
click at [575, 419] on li "Prospects" at bounding box center [613, 407] width 298 height 33
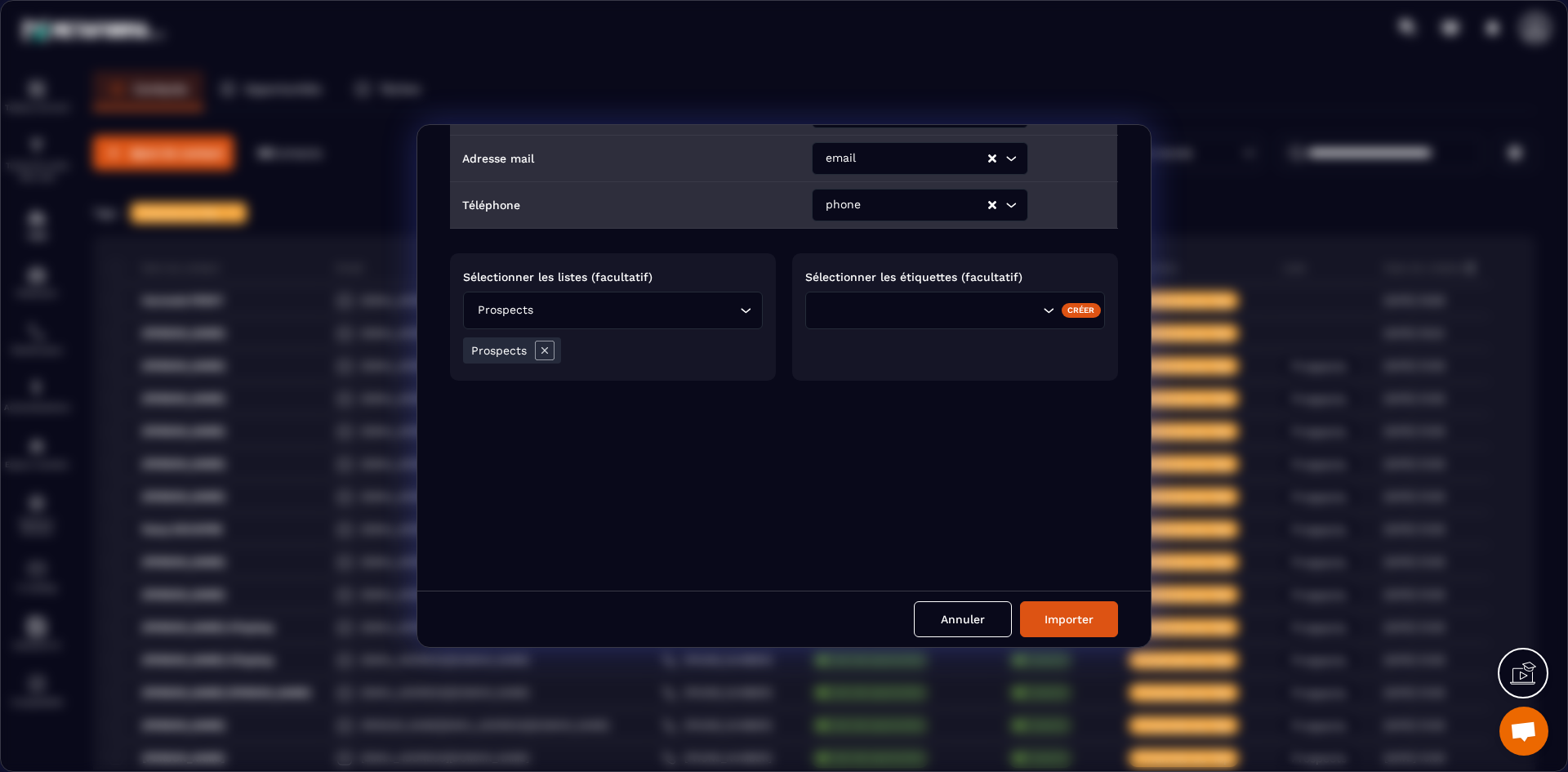
scroll to position [31, 0]
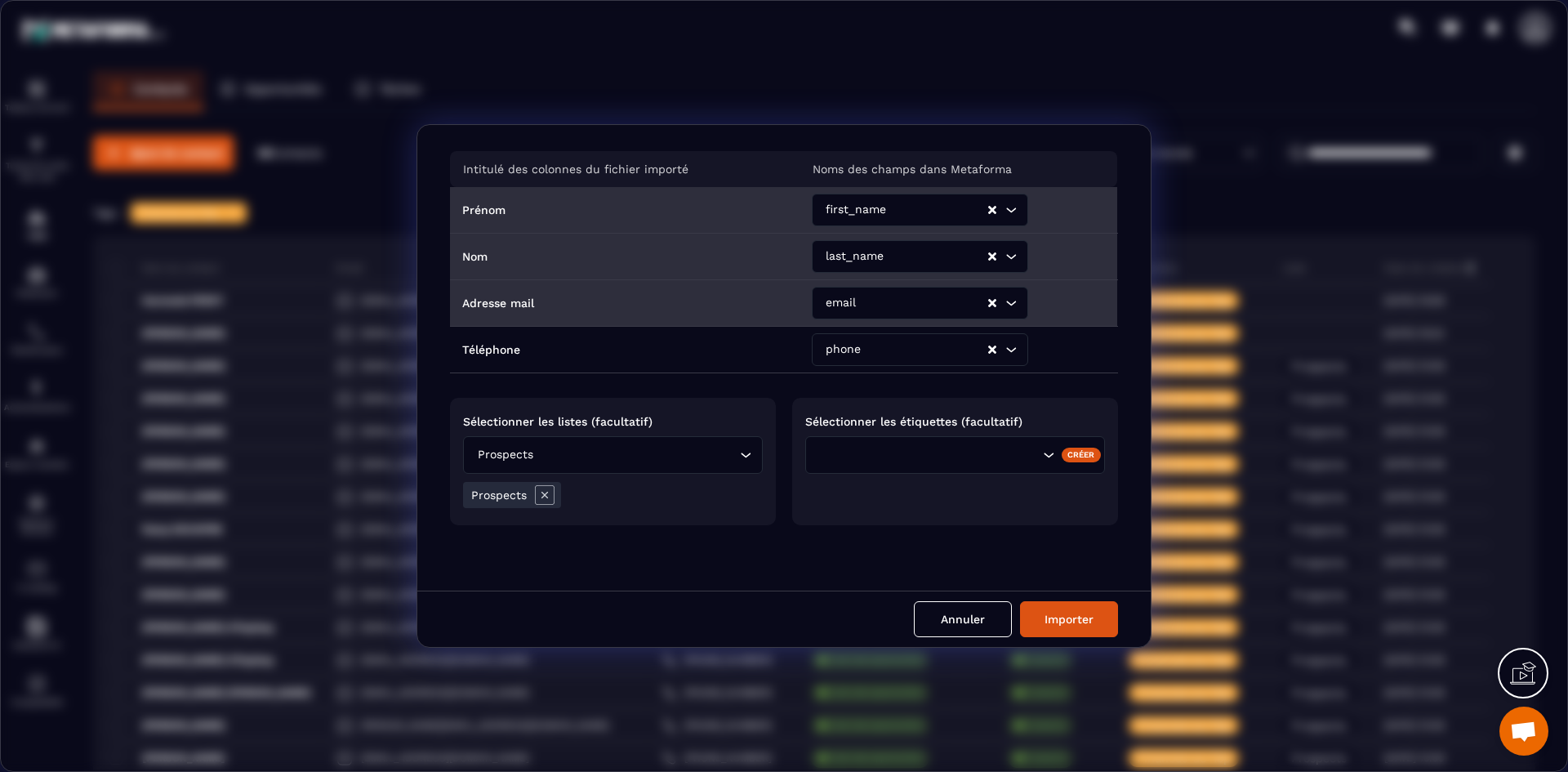
click at [1044, 455] on icon "Search for option" at bounding box center [1048, 454] width 16 height 16
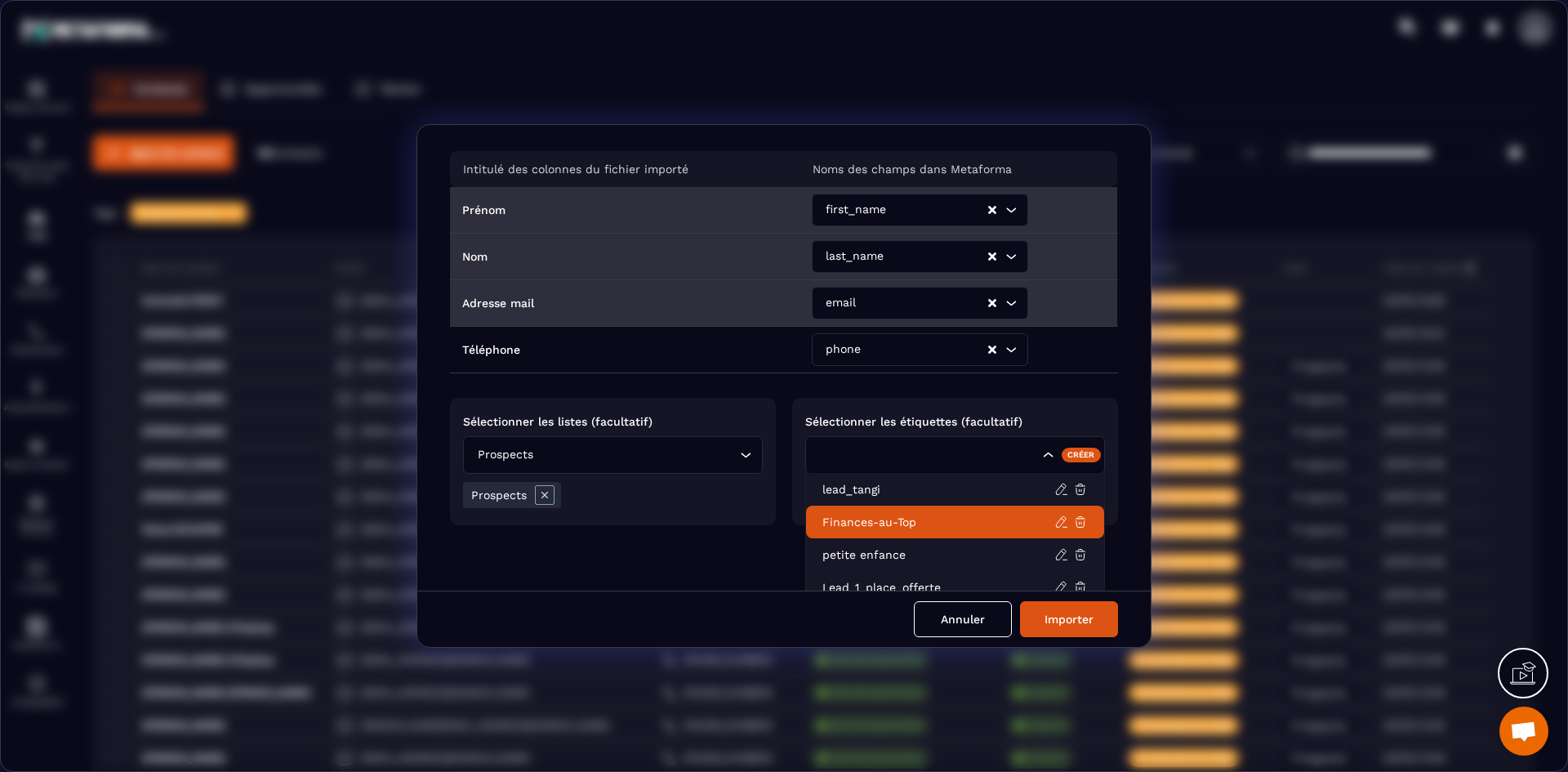
click at [941, 516] on p "Finances-au-Top" at bounding box center [938, 521] width 232 height 16
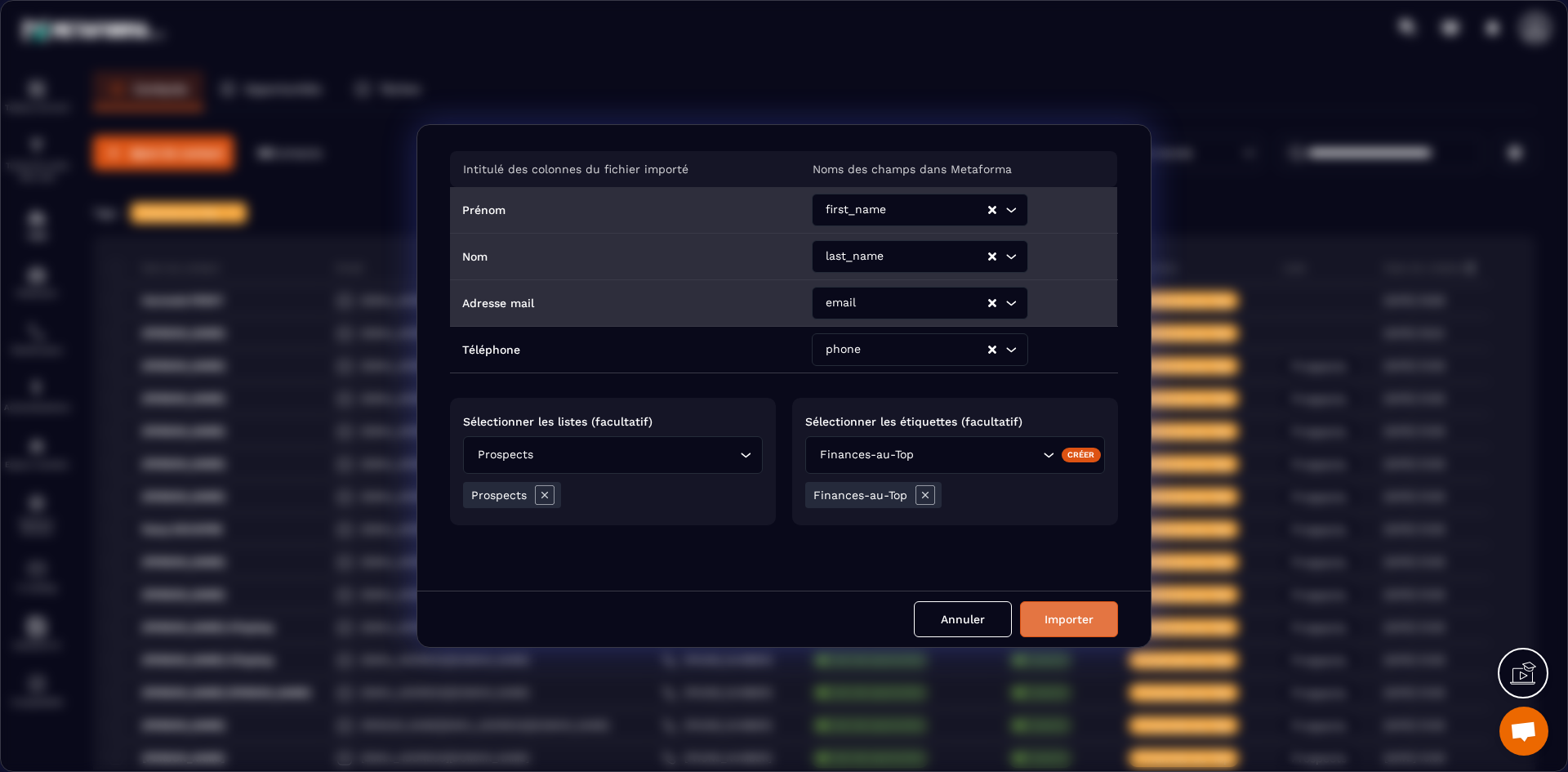
click at [1074, 616] on button "Importer" at bounding box center [1069, 619] width 98 height 36
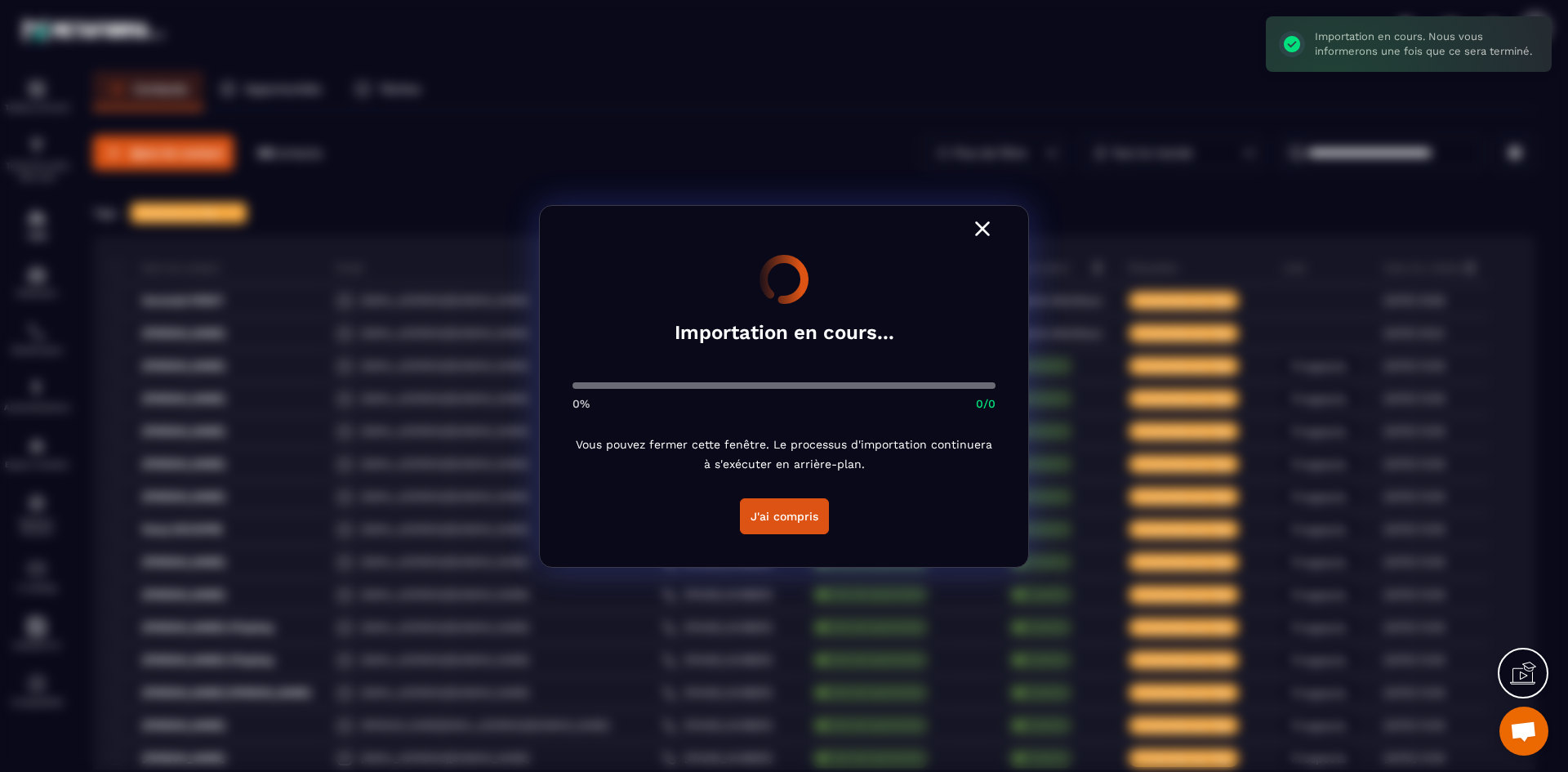
scroll to position [0, 0]
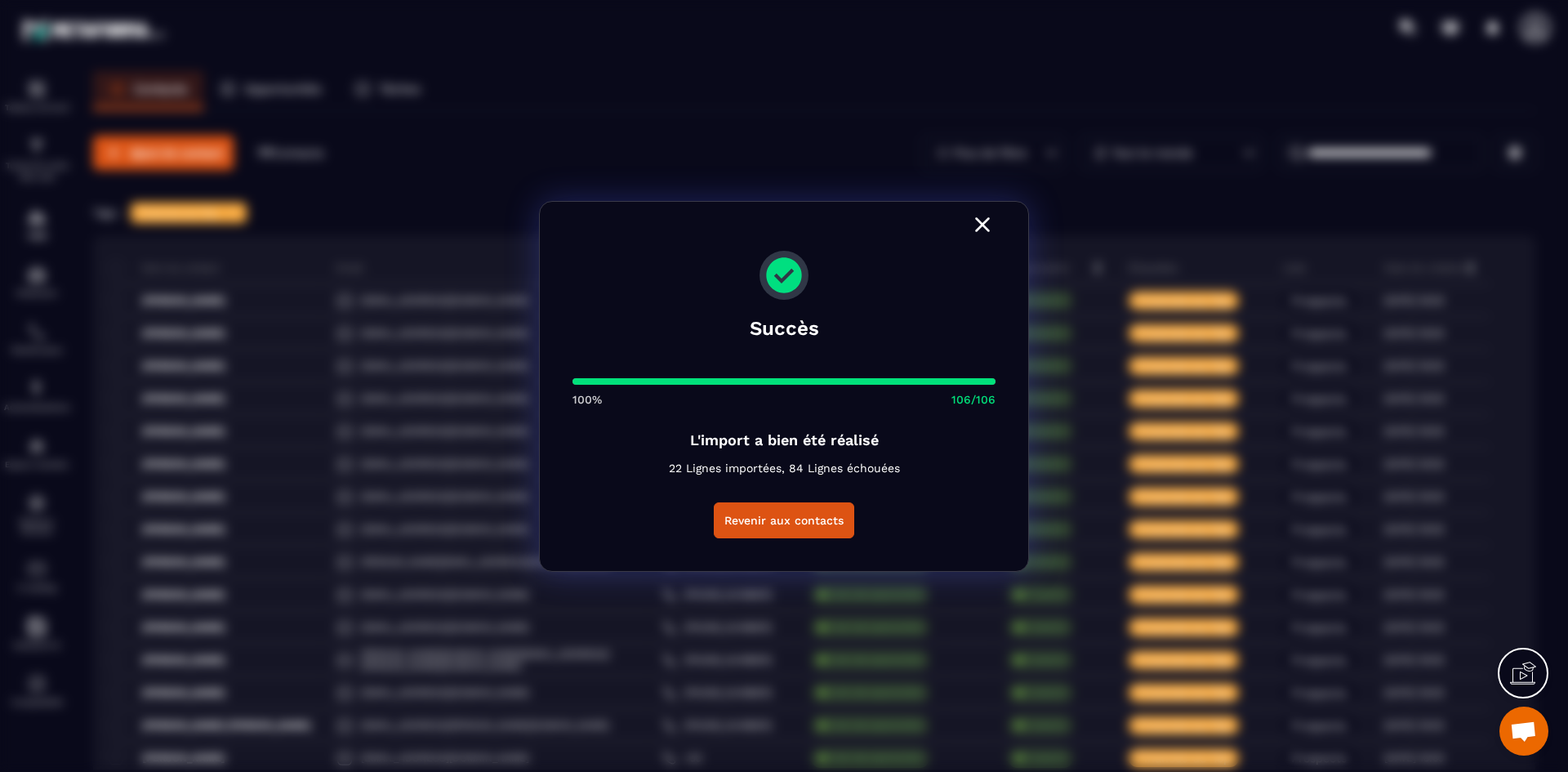
click at [973, 224] on icon "Modal window" at bounding box center [983, 224] width 27 height 27
